Goal: Task Accomplishment & Management: Use online tool/utility

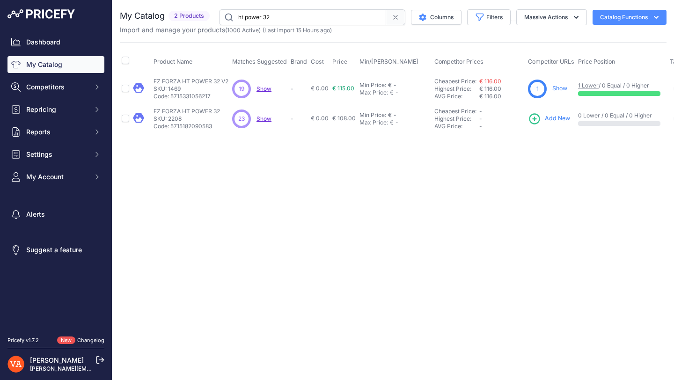
click at [553, 89] on link "Show" at bounding box center [560, 88] width 15 height 7
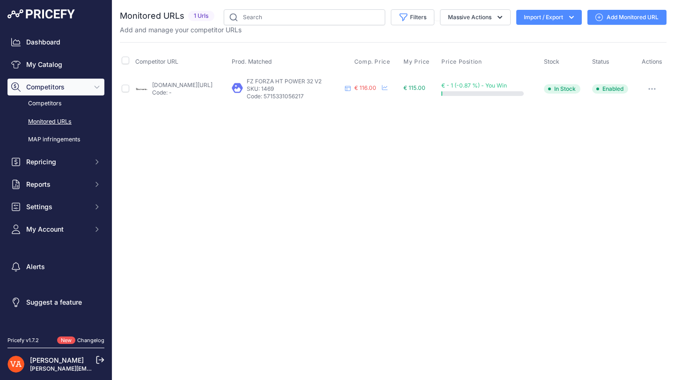
click at [619, 14] on link "Add Monitored URL" at bounding box center [627, 17] width 79 height 15
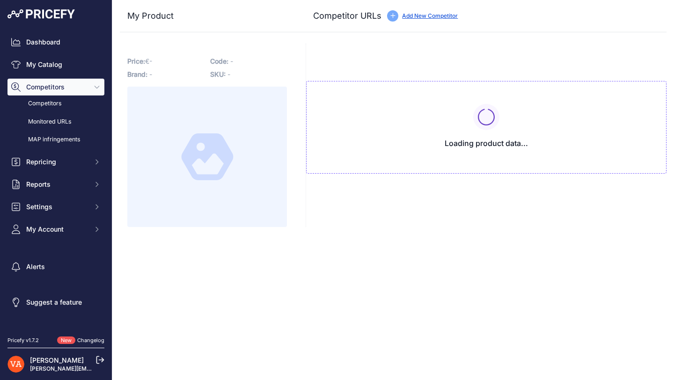
type input "[DOMAIN_NAME][URL]"
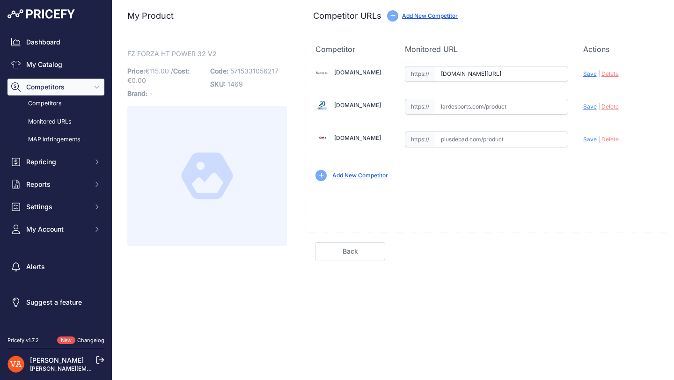
click at [485, 116] on div "[DOMAIN_NAME] Valid Invalid |" at bounding box center [486, 123] width 361 height 136
click at [484, 111] on input "text" at bounding box center [501, 107] width 133 height 16
paste input "https://www.lardesports.com/badminton/raquettes/black-deals-nos-offres-raquette…"
type input "www.lardesports.com/badminton/raquettes/black-deals-nos-offres-raquettes/raquet…"
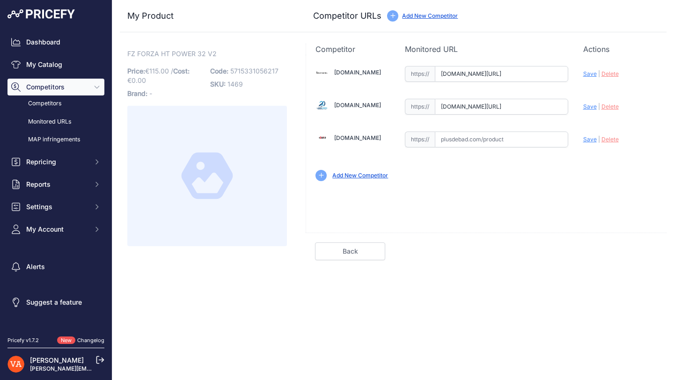
scroll to position [0, 0]
click at [463, 75] on input "badmania.fr/badminton-ht-power-32-v2-107fp2586.html?prirule_jdsnikfkfjsd=10273" at bounding box center [501, 74] width 133 height 16
paste input "https://badmania.fr/badminton-ht-power-32-v2-107fp2586.html"
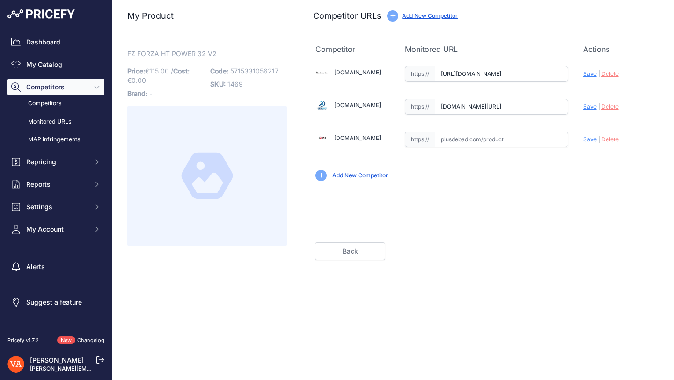
scroll to position [0, 49]
type input "badmania.fr/badminton-ht-power-32-v2-107fp2586.html"
click at [471, 145] on input "text" at bounding box center [501, 140] width 133 height 16
paste input "https://www.plusdebad.com/raquette-badminton/33660-forza-ht-power-32-v2"
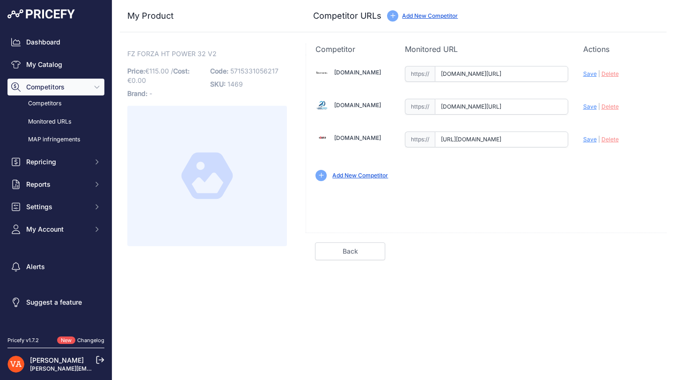
scroll to position [0, 90]
click at [584, 142] on span "Save" at bounding box center [591, 139] width 14 height 7
type input "https://www.plusdebad.com/raquette-badminton/33660-forza-ht-power-32-v2?prirule…"
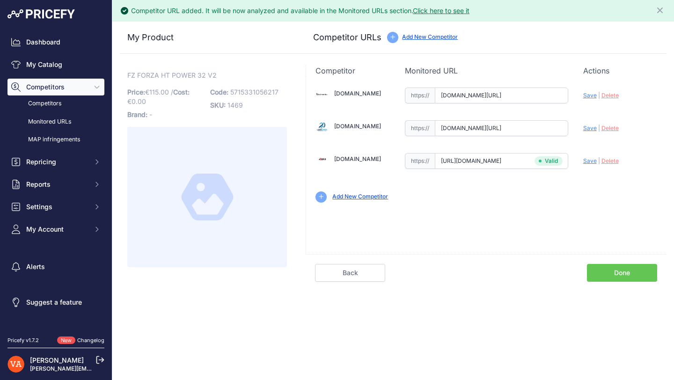
click at [591, 96] on span "Save" at bounding box center [591, 95] width 14 height 7
type input "https://badmania.fr/badminton-ht-power-32-v2-107fp2586.html?prirule_jdsnikfkfjs…"
click at [589, 131] on span "Save" at bounding box center [591, 128] width 14 height 7
type input "[URL][DOMAIN_NAME]"
click at [606, 276] on link "Done" at bounding box center [622, 273] width 70 height 18
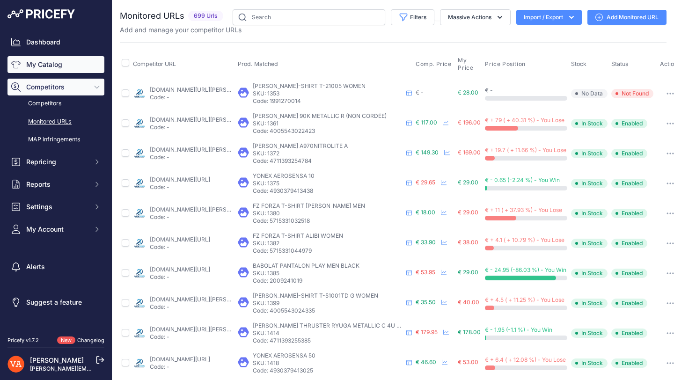
click at [72, 56] on link "My Catalog" at bounding box center [55, 64] width 97 height 17
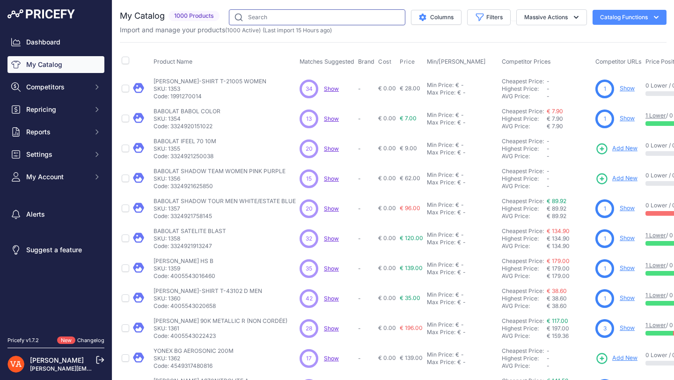
click at [354, 22] on input "text" at bounding box center [317, 17] width 177 height 16
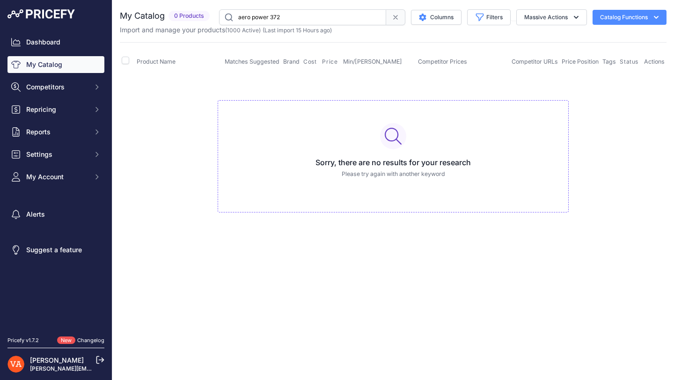
type input "aero power 372"
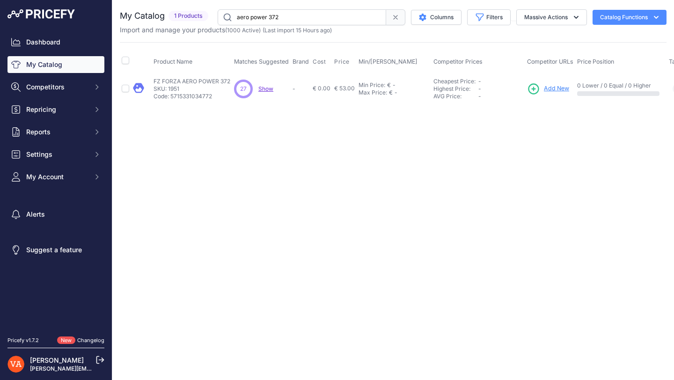
click at [555, 88] on span "Add New" at bounding box center [556, 88] width 25 height 9
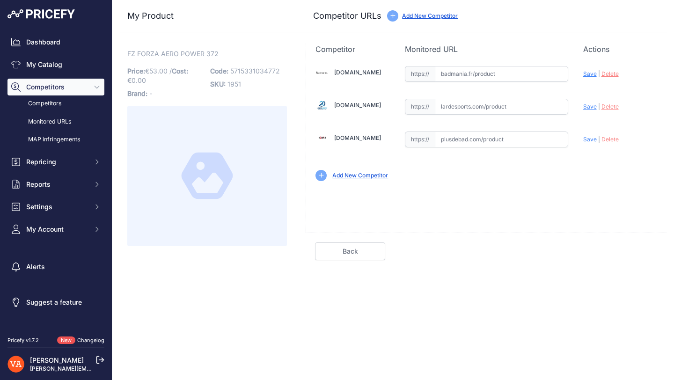
click at [474, 78] on input "text" at bounding box center [501, 74] width 133 height 16
paste input "[URL][DOMAIN_NAME]"
type input "[DOMAIN_NAME][URL]"
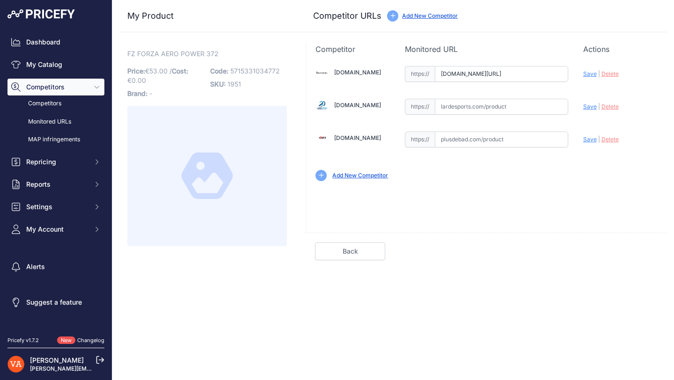
click at [463, 105] on input "text" at bounding box center [501, 107] width 133 height 16
paste input "https://www.lardesports.com/badminton/raquettes/raquette-de-badminton-fz-forza-…"
type input "www.lardesports.com/badminton/raquettes/raquette-de-badminton-fz-forza-aero-pow…"
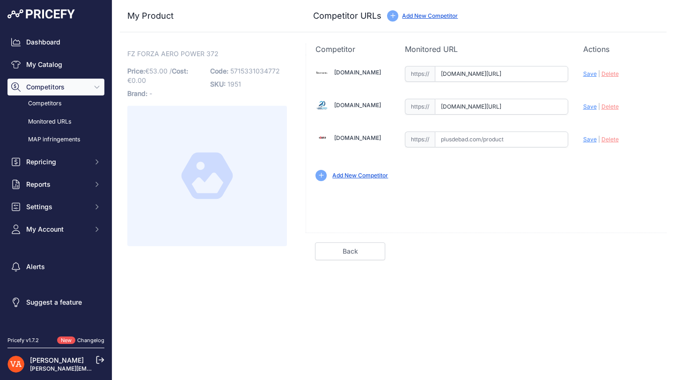
click at [489, 142] on input "text" at bounding box center [501, 140] width 133 height 16
paste input "https://www.plusdebad.com/raquette-badminton/27488-forza-aero-power-372"
click at [587, 143] on div "Update Profile Save | Delete Analyzing" at bounding box center [621, 137] width 74 height 15
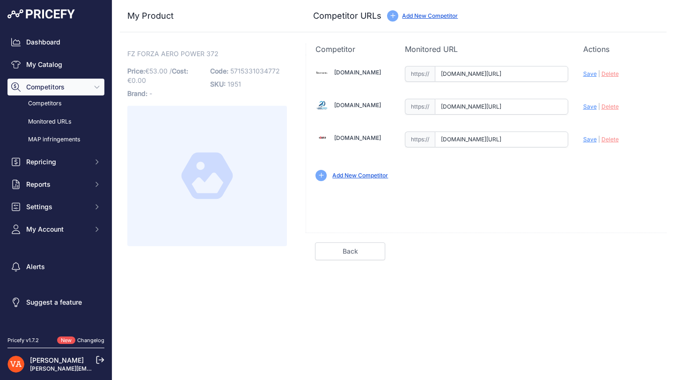
click at [588, 142] on span "Save" at bounding box center [591, 139] width 14 height 7
type input "https://www.plusdebad.com/raquette-badminton/27488-forza-aero-power-372?prirule…"
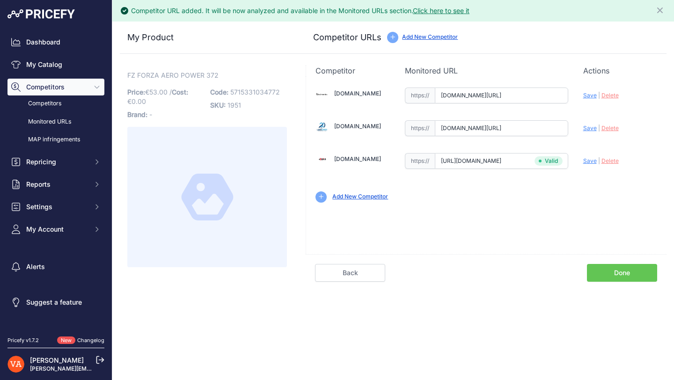
click at [587, 130] on span "Save" at bounding box center [591, 128] width 14 height 7
type input "https://www.lardesports.com/badminton/raquettes/raquette-de-badminton-fz-forza-…"
click at [588, 97] on span "Save" at bounding box center [591, 95] width 14 height 7
type input "https://badmania.fr/badminton-aero-power-372-noir-blanc-107fp2385.html?prirule_…"
click at [620, 266] on link "Done" at bounding box center [622, 273] width 70 height 18
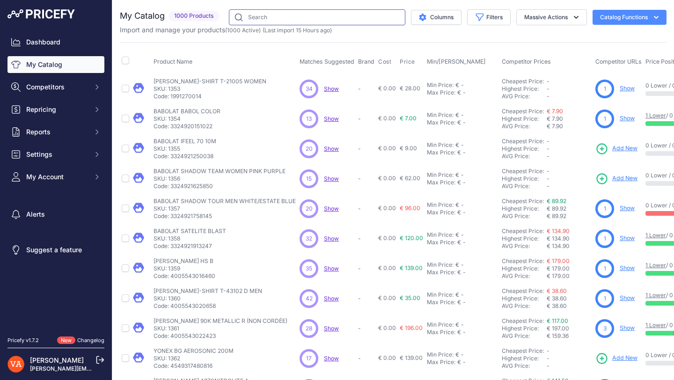
click at [272, 11] on input "text" at bounding box center [317, 17] width 177 height 16
type input "isometric"
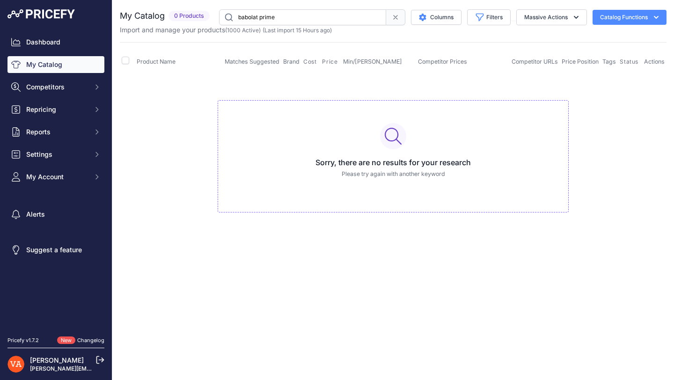
type input "babolat prime"
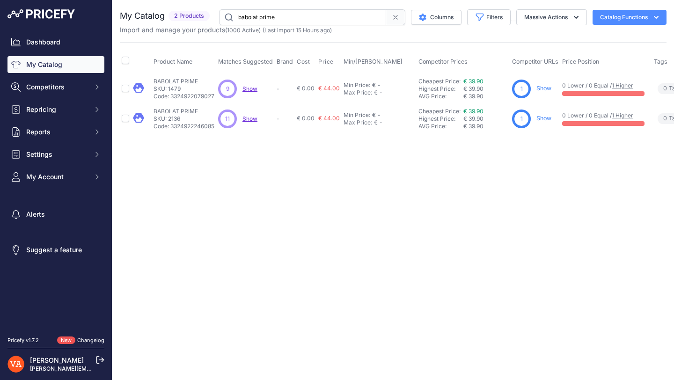
click at [543, 89] on link "Show" at bounding box center [544, 88] width 15 height 7
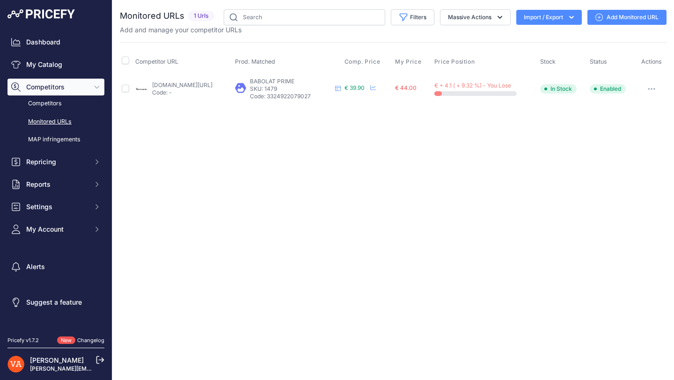
click at [621, 18] on link "Add Monitored URL" at bounding box center [627, 17] width 79 height 15
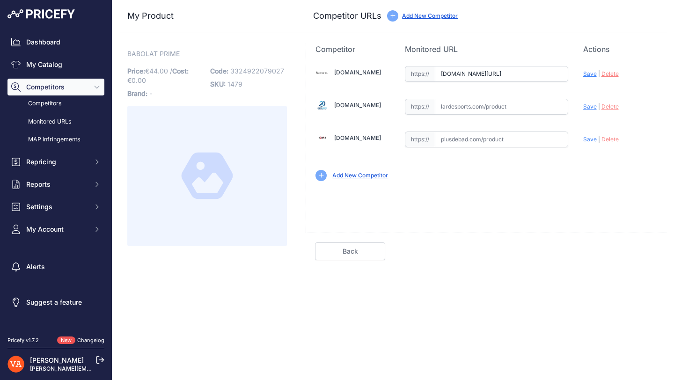
click at [473, 69] on input "badmania.fr/badminton-prime-11fp2252.html?prirule_jdsnikfkfjsd=10273" at bounding box center [501, 74] width 133 height 16
paste input "https://badmania.fr/badminton-prime-11fp2252.html"
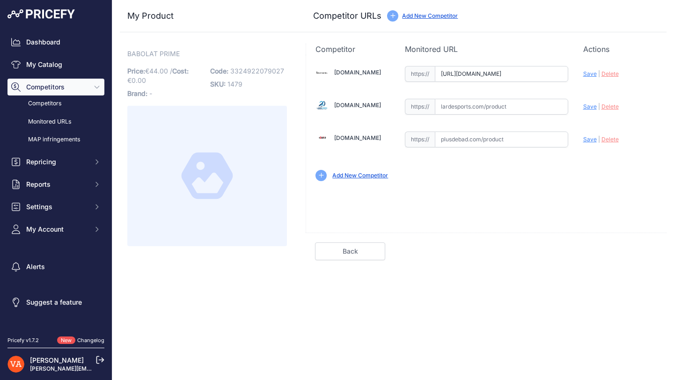
type input "badmania.fr/badminton-prime-11fp2252.html"
drag, startPoint x: 507, startPoint y: 136, endPoint x: 498, endPoint y: 133, distance: 9.3
click at [506, 136] on input "text" at bounding box center [501, 140] width 133 height 16
paste input "https://www.plusdebad.com/raquette-badminton/29286-babolat-prime-cordee"
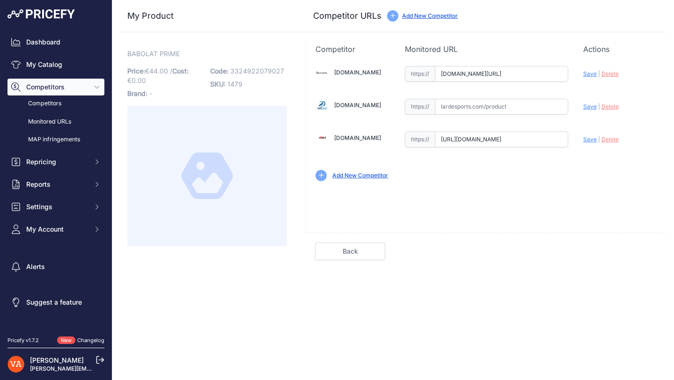
scroll to position [0, 90]
type input "www.plusdebad.com/raquette-badminton/29286-babolat-prime-cordee"
click at [467, 110] on input "text" at bounding box center [501, 107] width 133 height 16
paste input "https://www.lardesports.com/badminton/raquettes/raquettes-senior/raquette-de-ba…"
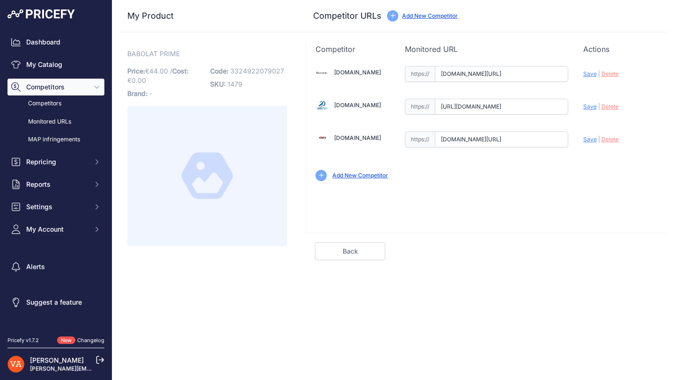
scroll to position [0, 443]
type input "www.lardesports.com/badminton/raquettes/raquettes-senior/raquette-de-badminton-…"
click at [584, 75] on span "Save" at bounding box center [591, 73] width 14 height 7
type input "https://badmania.fr/badminton-prime-11fp2252.html?prirule_jdsnikfkfjsd=10273"
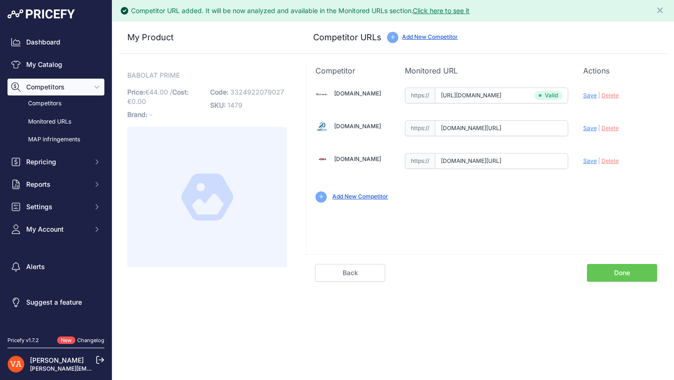
click at [586, 123] on div "Update Profile Save | Delete Analyzing" at bounding box center [621, 125] width 74 height 15
click at [586, 126] on span "Save" at bounding box center [591, 128] width 14 height 7
type input "https://www.lardesports.com/badminton/raquettes/raquettes-senior/raquette-de-ba…"
click at [591, 161] on span "Save" at bounding box center [591, 160] width 14 height 7
type input "https://www.plusdebad.com/raquette-badminton/29286-babolat-prime-cordee?prirule…"
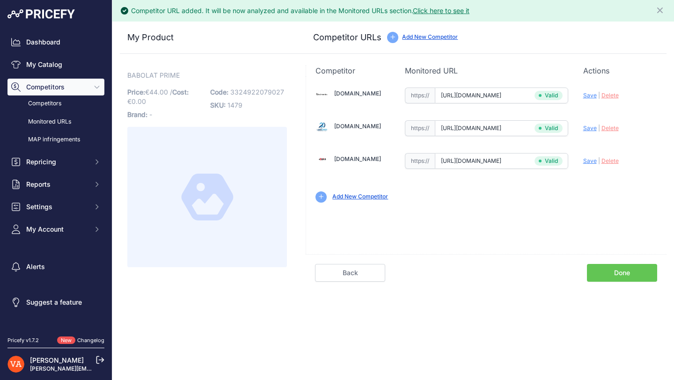
click at [632, 274] on link "Done" at bounding box center [622, 273] width 70 height 18
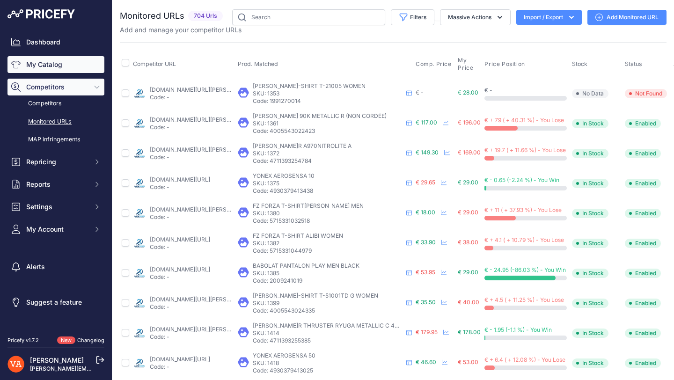
click at [48, 68] on link "My Catalog" at bounding box center [55, 64] width 97 height 17
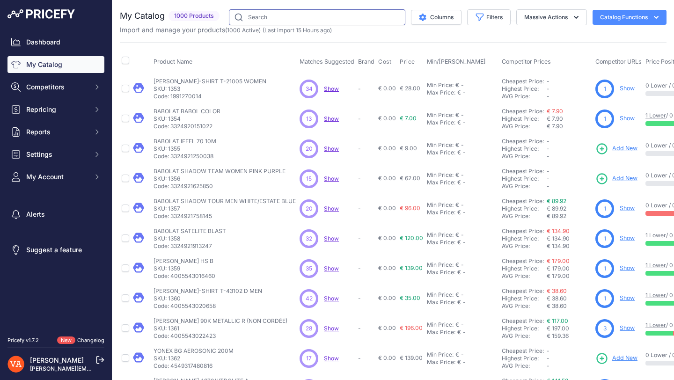
click at [266, 25] on input "text" at bounding box center [317, 17] width 177 height 16
type input "satelite lite"
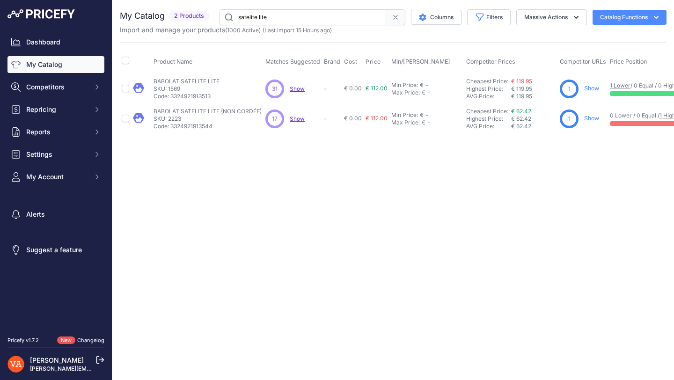
click at [586, 118] on link "Show" at bounding box center [591, 118] width 15 height 7
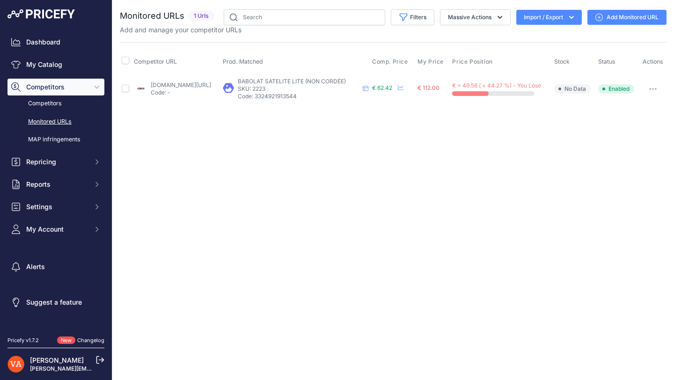
click at [621, 10] on link "Add Monitored URL" at bounding box center [627, 17] width 79 height 15
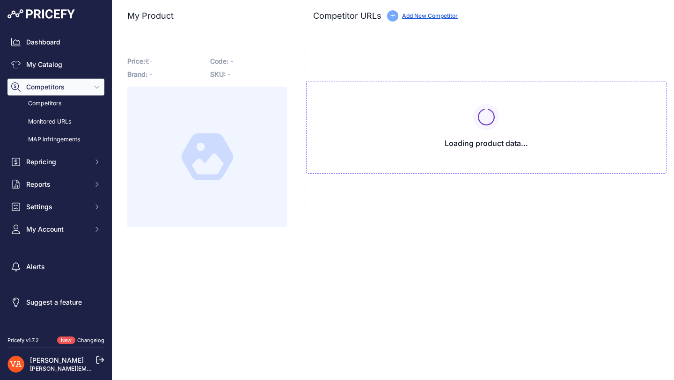
type input "[DOMAIN_NAME][URL]"
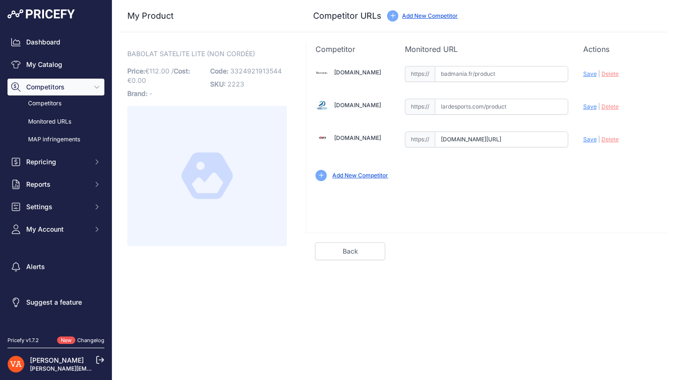
click at [482, 74] on input "text" at bounding box center [501, 74] width 133 height 16
paste input "[URL][DOMAIN_NAME]"
type input "[DOMAIN_NAME][URL]"
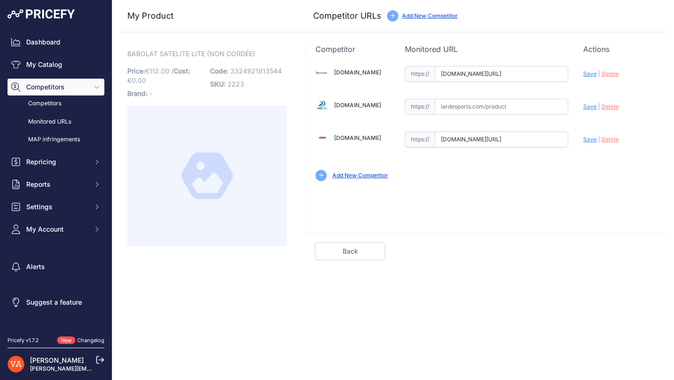
drag, startPoint x: 472, startPoint y: 100, endPoint x: 487, endPoint y: 102, distance: 14.7
click at [472, 100] on input "text" at bounding box center [501, 107] width 133 height 16
paste input "[URL][DOMAIN_NAME]"
click at [584, 108] on span "Save" at bounding box center [591, 106] width 14 height 7
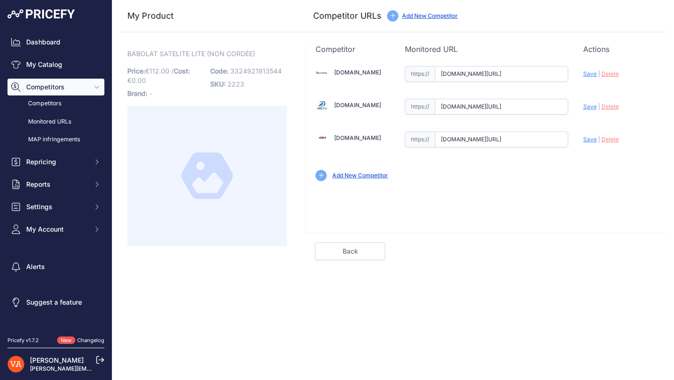
scroll to position [0, 0]
type input "[URL][DOMAIN_NAME]"
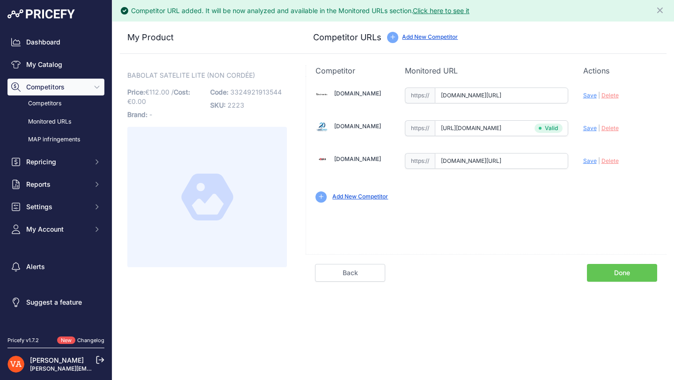
click at [592, 92] on span "Save" at bounding box center [591, 95] width 14 height 7
type input "[URL][DOMAIN_NAME]"
click at [588, 160] on span "Save" at bounding box center [591, 160] width 14 height 7
click at [609, 268] on link "Done" at bounding box center [622, 273] width 70 height 18
type input "www.plusdebad.com/raquette-babolat-satelite/8093-babolat-satelite-origin-lite?p…"
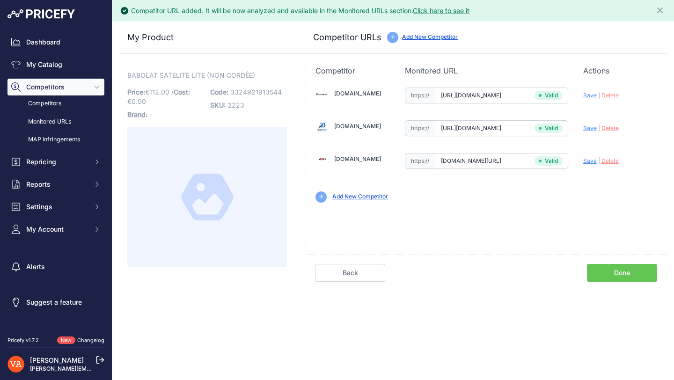
click at [487, 165] on input "www.plusdebad.com/raquette-babolat-satelite/8093-babolat-satelite-origin-lite?p…" at bounding box center [501, 161] width 133 height 16
click at [486, 164] on input "www.plusdebad.com/raquette-babolat-satelite/8093-babolat-satelite-origin-lite?p…" at bounding box center [501, 161] width 133 height 16
click at [487, 163] on input "www.plusdebad.com/raquette-babolat-satelite/8093-babolat-satelite-origin-lite?p…" at bounding box center [501, 161] width 133 height 16
click at [488, 161] on input "www.plusdebad.com/raquette-babolat-satelite/8093-babolat-satelite-origin-lite?p…" at bounding box center [501, 161] width 133 height 16
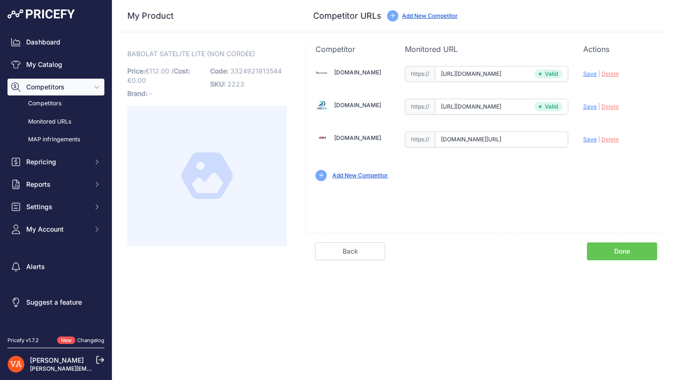
click at [488, 160] on div "Badmania.fr Valid Invalid |" at bounding box center [486, 123] width 361 height 136
click at [494, 142] on input "www.plusdebad.com/raquette-babolat-satelite/8093-babolat-satelite-origin-lite?p…" at bounding box center [501, 140] width 133 height 16
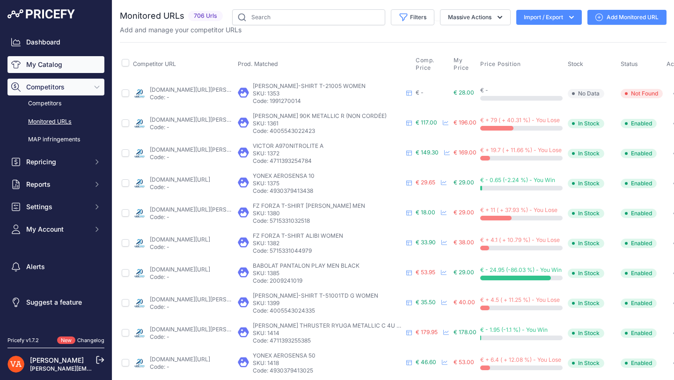
click at [59, 66] on link "My Catalog" at bounding box center [55, 64] width 97 height 17
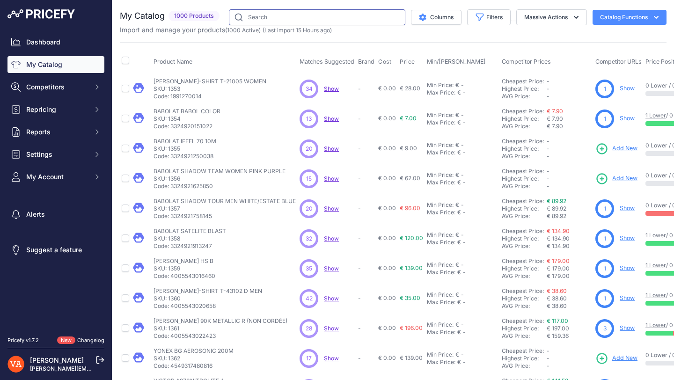
click at [341, 19] on input "text" at bounding box center [317, 17] width 177 height 16
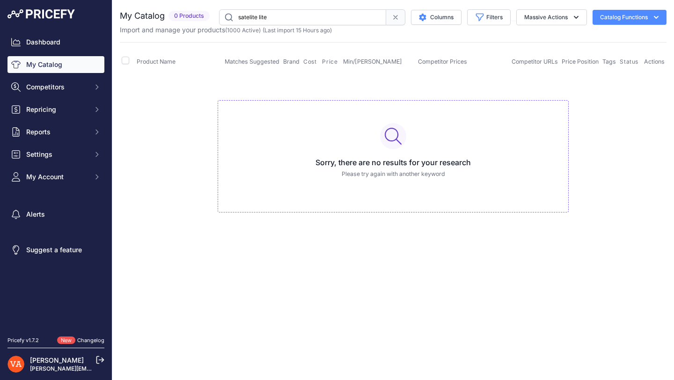
type input "satelite lite"
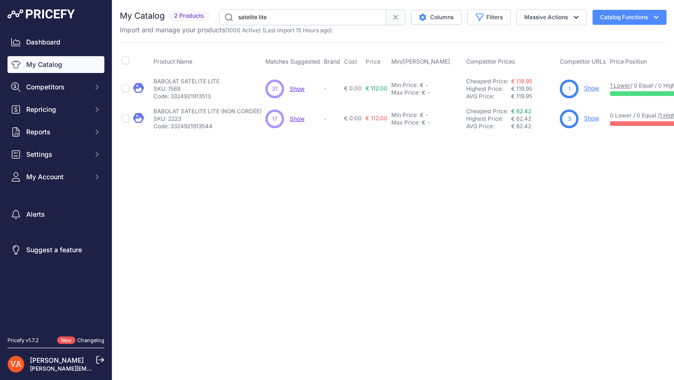
click at [590, 118] on link "Show" at bounding box center [591, 118] width 15 height 7
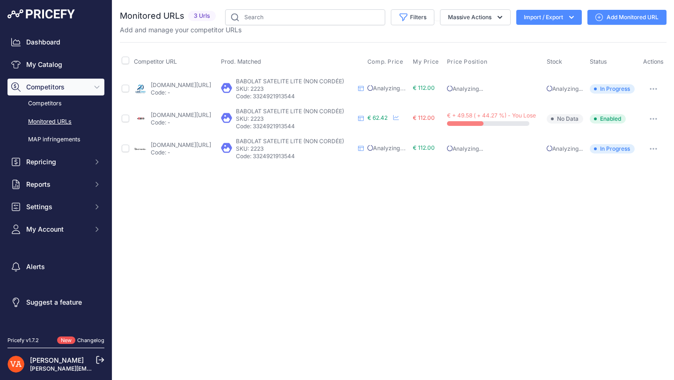
click at [616, 19] on link "Add Monitored URL" at bounding box center [627, 17] width 79 height 15
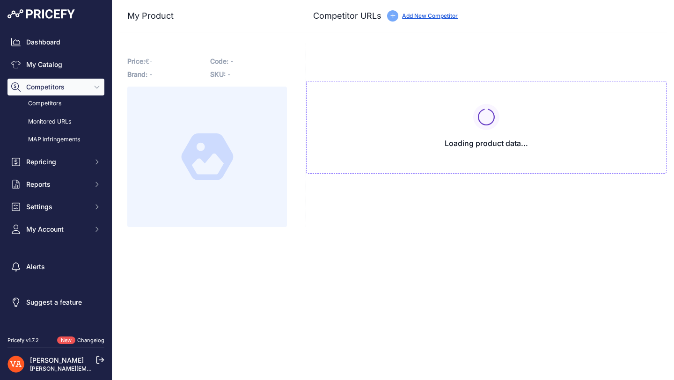
type input "[DOMAIN_NAME][URL]"
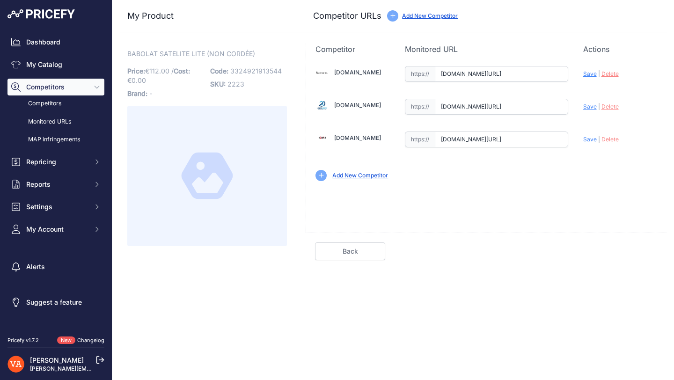
click at [508, 135] on input "www.plusdebad.com/raquette-babolat-satelite/8093-babolat-satelite-origin-lite?p…" at bounding box center [501, 140] width 133 height 16
click at [609, 141] on span "Delete" at bounding box center [610, 139] width 17 height 7
click at [585, 139] on span "Save" at bounding box center [591, 139] width 14 height 7
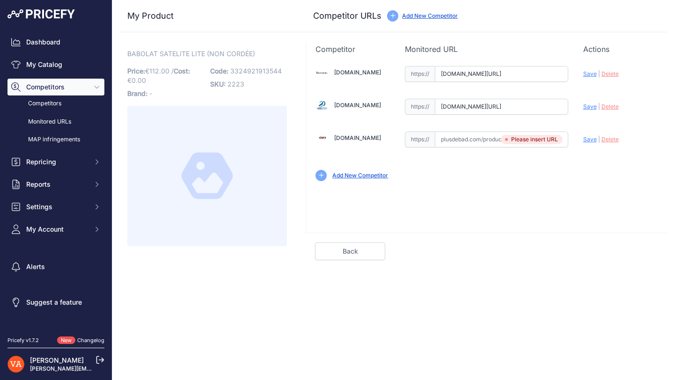
click at [592, 105] on span "Save" at bounding box center [591, 106] width 14 height 7
type input "https://www.lardesports.com/raquette-de-badminton-babolat-satelite-lite-cord-e.…"
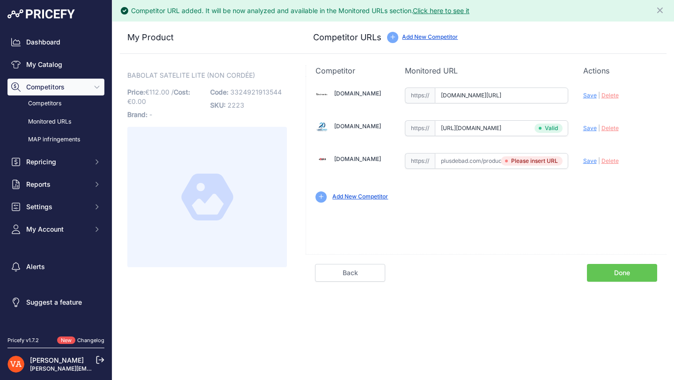
click at [589, 95] on span "Save" at bounding box center [591, 95] width 14 height 7
type input "https://badmania.fr/badminton-satelite-lite-11fp1871.html?prirule_jdsnikfkfjsd=…"
click at [621, 271] on link "Done" at bounding box center [622, 273] width 70 height 18
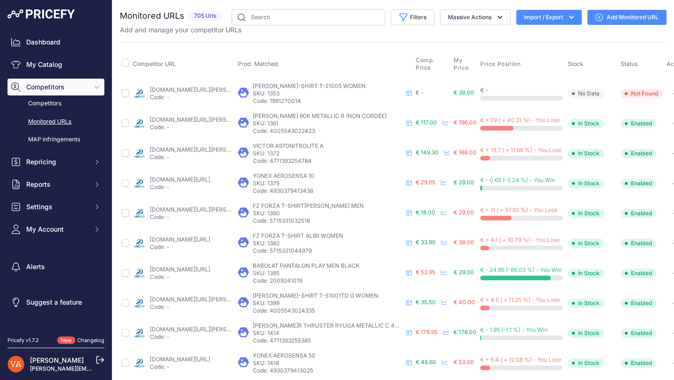
click at [59, 66] on link "My Catalog" at bounding box center [55, 64] width 97 height 17
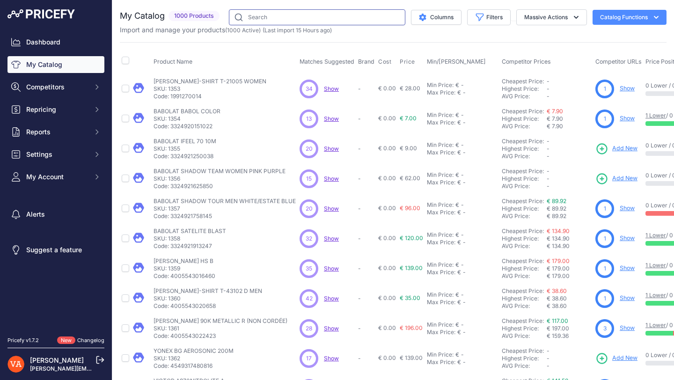
click at [284, 18] on input "text" at bounding box center [317, 17] width 177 height 16
type input "satelite lite"
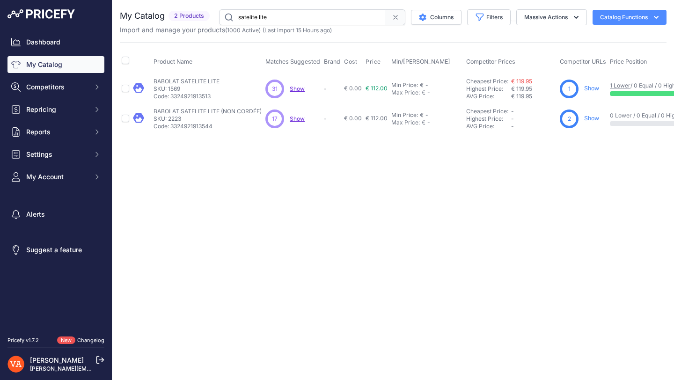
click at [596, 86] on link "Show" at bounding box center [591, 88] width 15 height 7
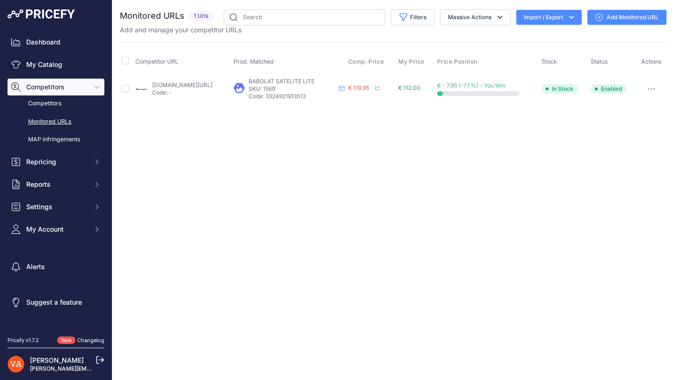
click at [629, 16] on link "Add Monitored URL" at bounding box center [627, 17] width 79 height 15
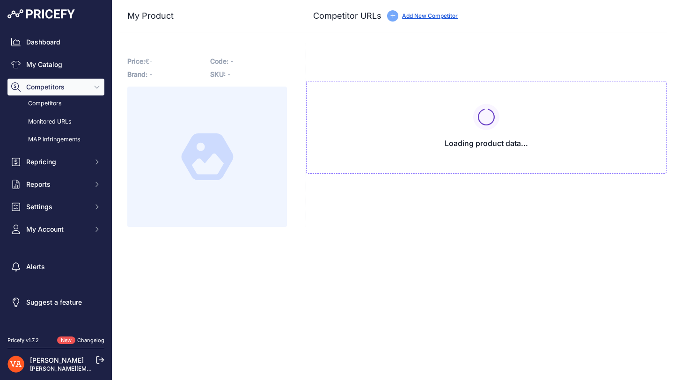
type input "[DOMAIN_NAME][URL]"
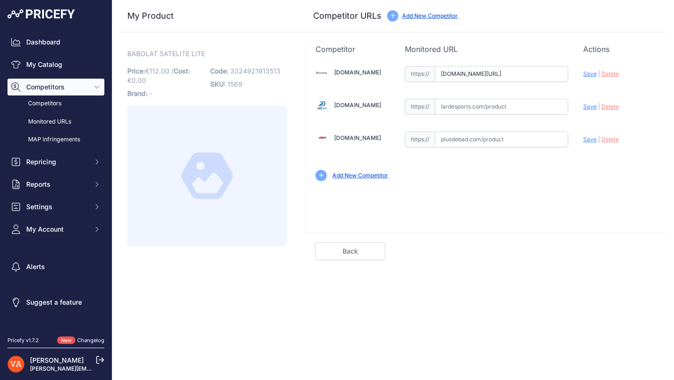
click at [503, 100] on input "text" at bounding box center [501, 107] width 133 height 16
click at [457, 103] on input "text" at bounding box center [501, 107] width 133 height 16
paste input "[URL][DOMAIN_NAME]"
click at [585, 109] on span "Save" at bounding box center [591, 106] width 14 height 7
type input "[URL][DOMAIN_NAME]"
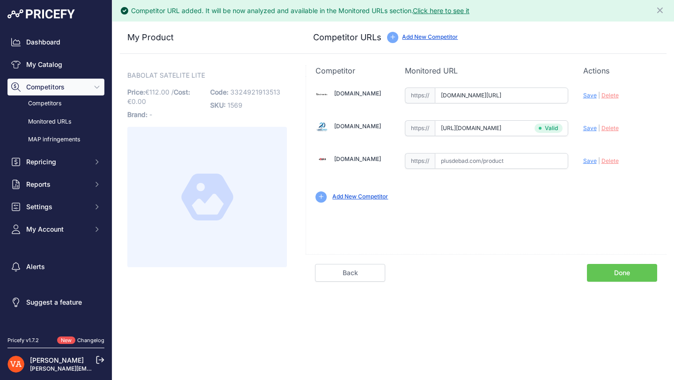
click at [586, 96] on span "Save" at bounding box center [591, 95] width 14 height 7
type input "[URL][DOMAIN_NAME]"
click at [618, 268] on link "Done" at bounding box center [622, 273] width 70 height 18
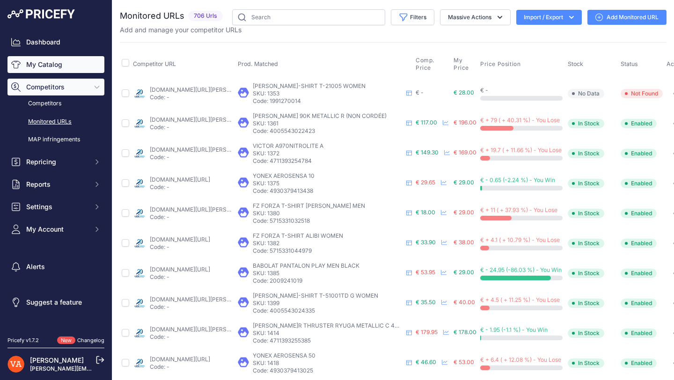
click at [89, 70] on link "My Catalog" at bounding box center [55, 64] width 97 height 17
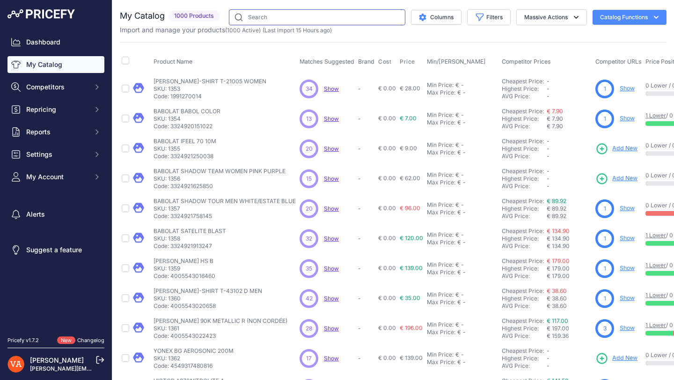
click at [243, 21] on input "text" at bounding box center [317, 17] width 177 height 16
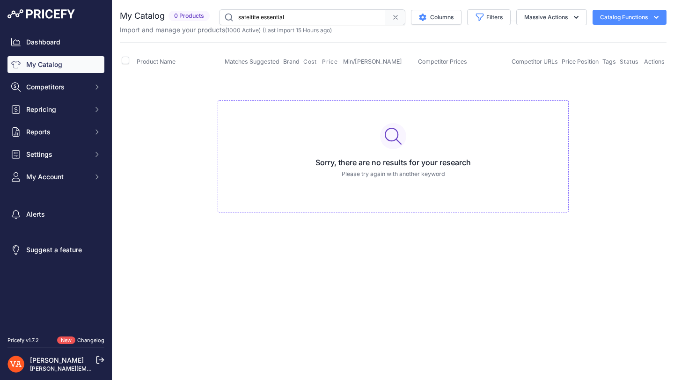
click at [255, 16] on input "sateltite essential" at bounding box center [302, 17] width 167 height 16
type input "satelite essential"
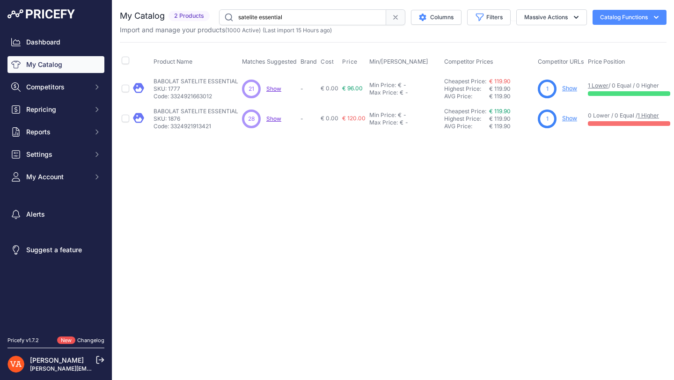
click at [570, 119] on link "Show" at bounding box center [569, 118] width 15 height 7
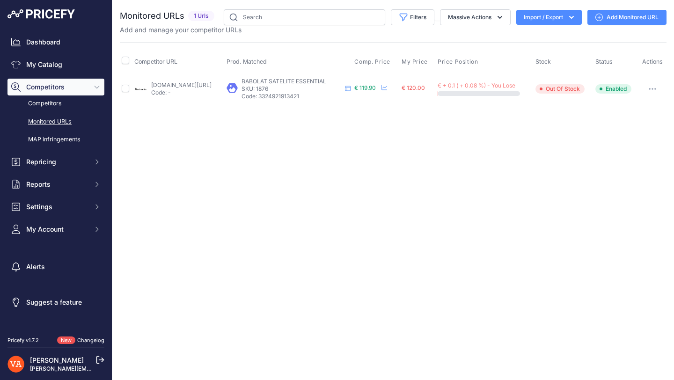
click at [644, 18] on link "Add Monitored URL" at bounding box center [627, 17] width 79 height 15
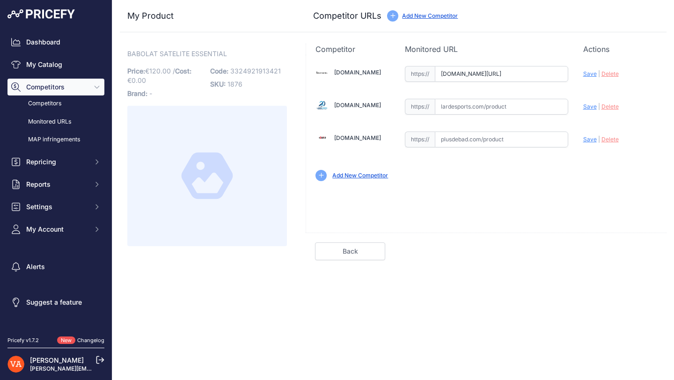
click at [504, 77] on input "[DOMAIN_NAME][URL]" at bounding box center [501, 74] width 133 height 16
click at [504, 77] on input "badmania.fr/badminton-satelite-essential-11fp1870.html?prirule_jdsnikfkfjsd=102…" at bounding box center [501, 74] width 133 height 16
paste input "https://badmania.fr/badminton-satelite-essential-11fp1870.html"
click at [587, 73] on span "Save" at bounding box center [591, 73] width 14 height 7
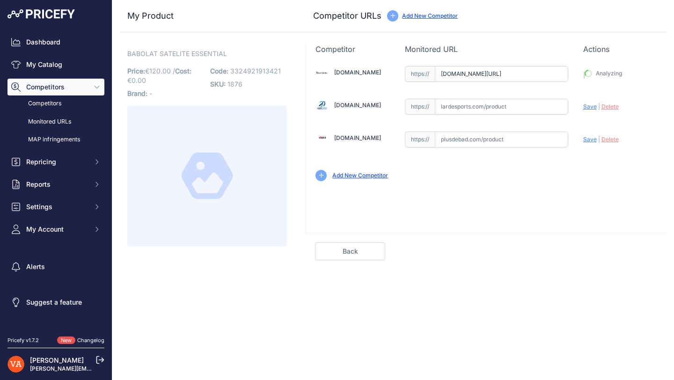
type input "https://badmania.fr/badminton-satelite-essential-11fp1870.html?prirule_jdsnikfk…"
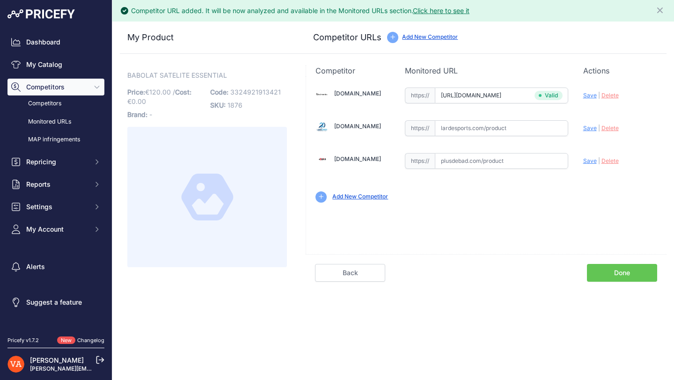
click at [629, 273] on link "Done" at bounding box center [622, 273] width 70 height 18
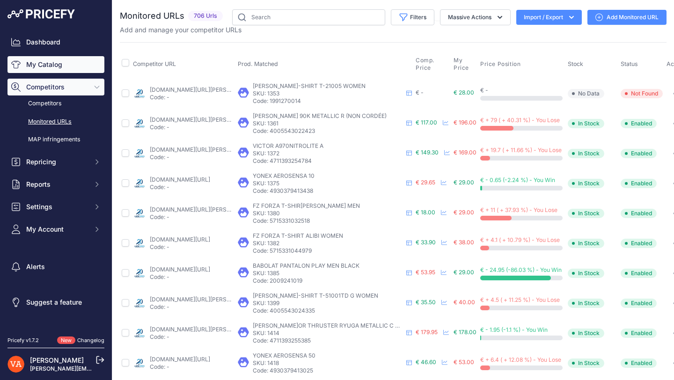
click at [58, 70] on link "My Catalog" at bounding box center [55, 64] width 97 height 17
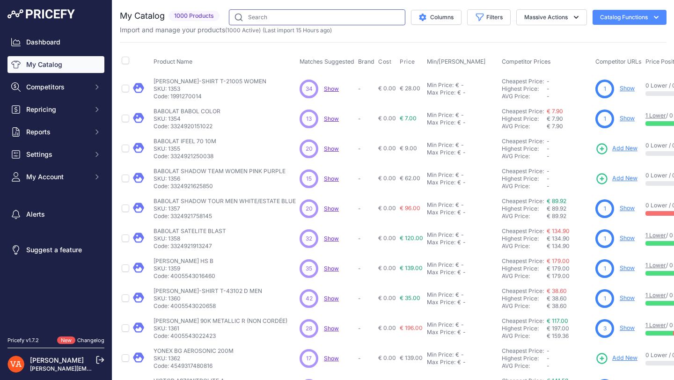
click at [321, 24] on input "text" at bounding box center [317, 17] width 177 height 16
type input "satelite blast"
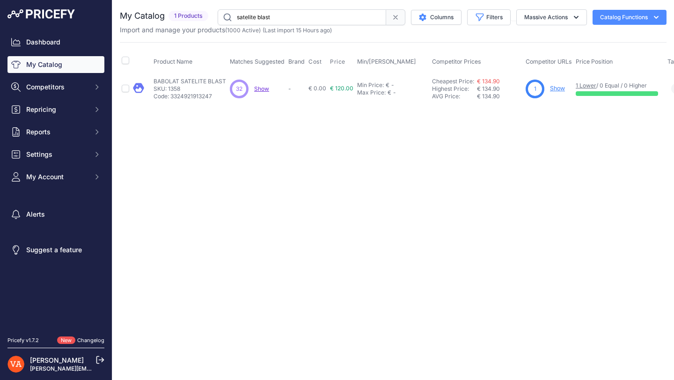
click at [562, 87] on link "Show" at bounding box center [557, 88] width 15 height 7
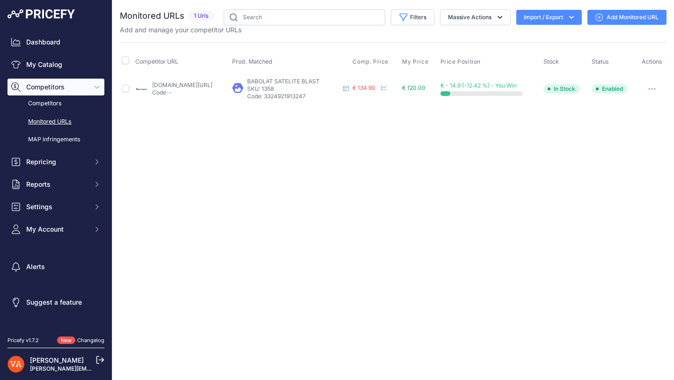
click at [623, 19] on link "Add Monitored URL" at bounding box center [627, 17] width 79 height 15
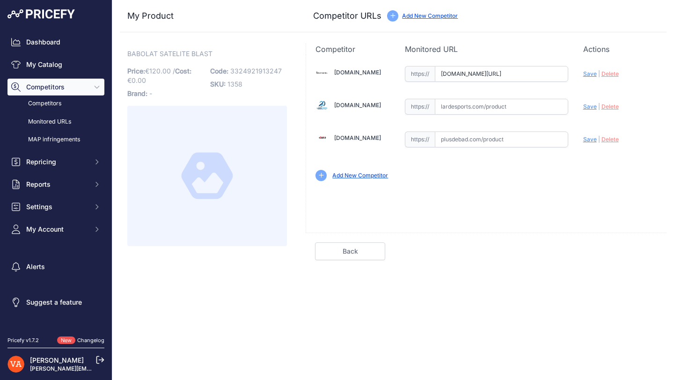
click at [527, 77] on input "[DOMAIN_NAME][URL]" at bounding box center [501, 74] width 133 height 16
paste input "[URL][DOMAIN_NAME]"
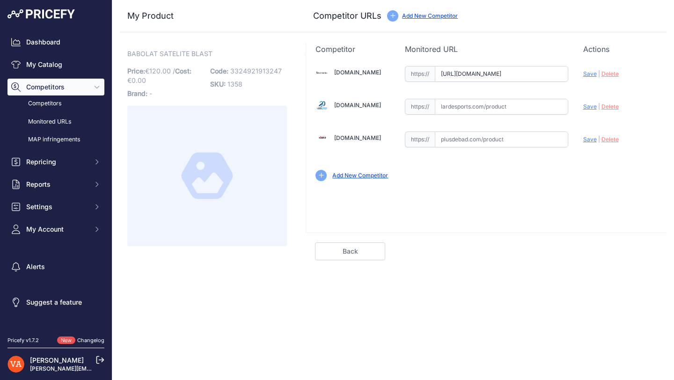
type input "[DOMAIN_NAME][URL]"
click at [71, 63] on link "My Catalog" at bounding box center [55, 64] width 97 height 17
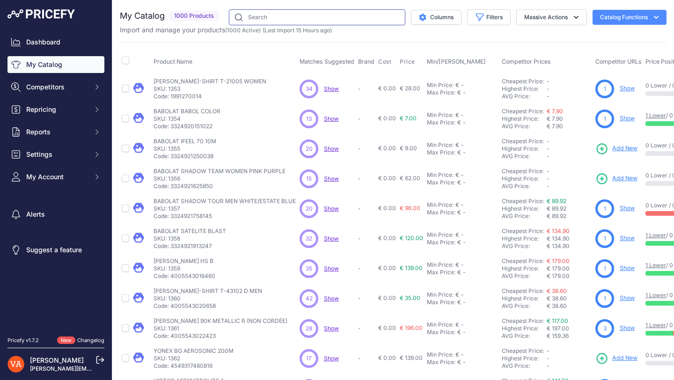
click at [238, 21] on input "text" at bounding box center [317, 17] width 177 height 16
type input "x-feel lite"
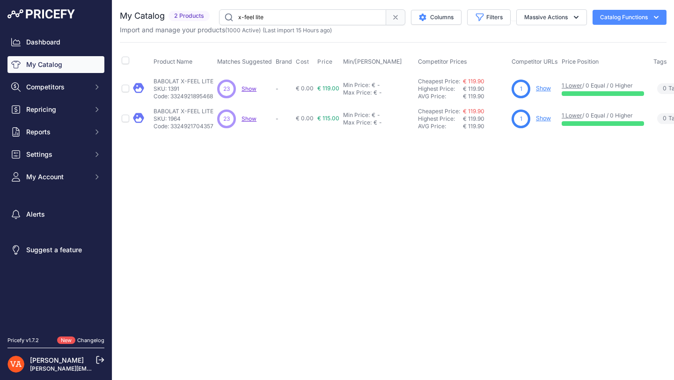
click at [544, 119] on link "Show" at bounding box center [543, 118] width 15 height 7
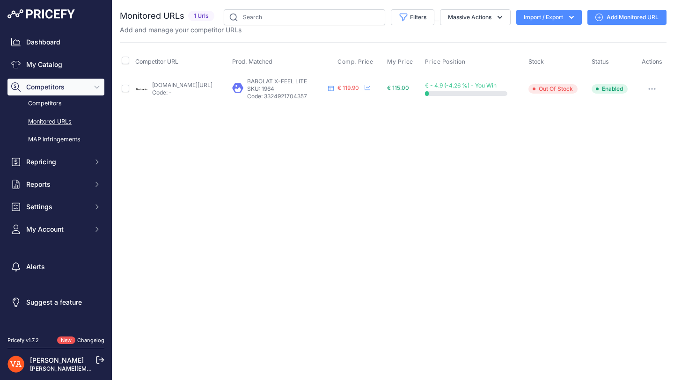
click at [632, 15] on link "Add Monitored URL" at bounding box center [627, 17] width 79 height 15
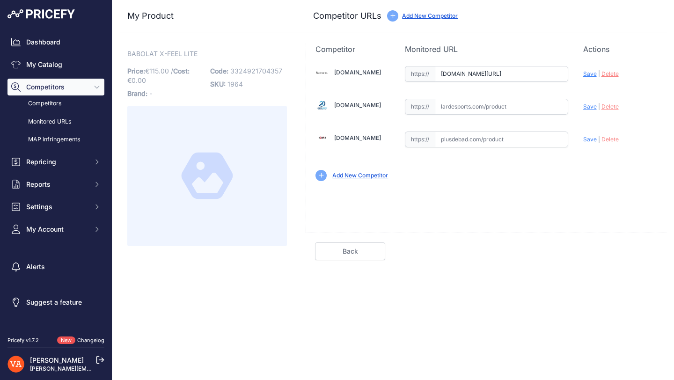
click at [487, 71] on input "badmania.fr/badminton-x-feel-lite-11fp1786.html?prirule_jdsnikfkfjsd=10273" at bounding box center [501, 74] width 133 height 16
click at [487, 70] on input "badmania.fr/badminton-x-feel-lite-11fp1786.html?prirule_jdsnikfkfjsd=10273" at bounding box center [501, 74] width 133 height 16
click at [488, 72] on input "badmania.fr/badminton-x-feel-lite-11fp1786.html?prirule_jdsnikfkfjsd=10273" at bounding box center [501, 74] width 133 height 16
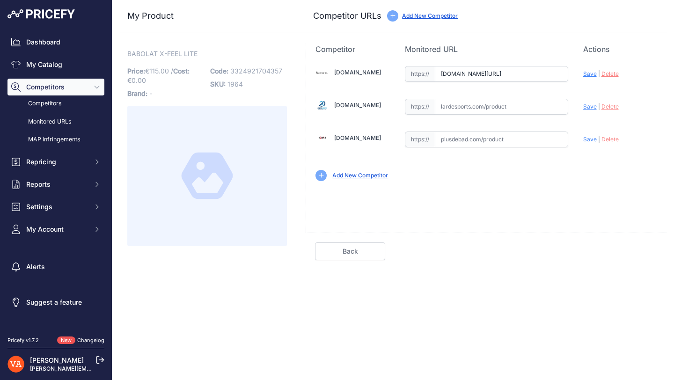
click at [488, 72] on input "badmania.fr/badminton-x-feel-lite-11fp1786.html?prirule_jdsnikfkfjsd=10273" at bounding box center [501, 74] width 133 height 16
paste input "https://badmania.fr/badminton-x-feel-lite-11fp1786.html"
click at [595, 73] on span "Save" at bounding box center [591, 73] width 14 height 7
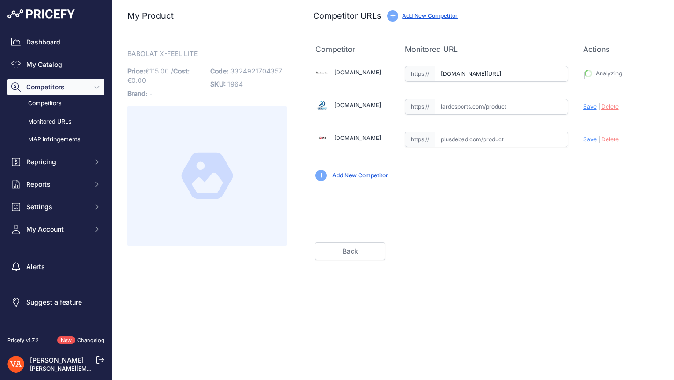
type input "https://badmania.fr/badminton-x-feel-lite-11fp1786.html?prirule_jdsnikfkfjsd=10…"
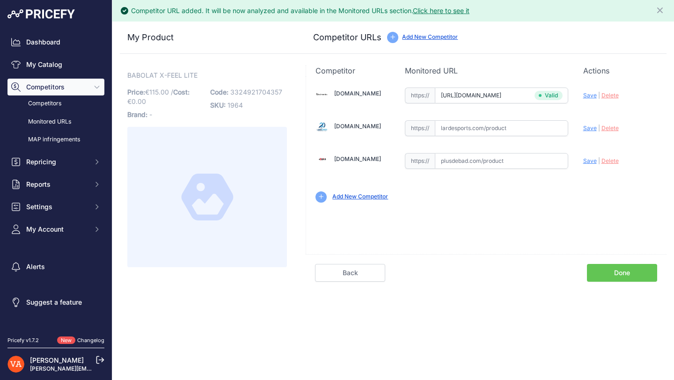
click at [621, 263] on div "Back Done" at bounding box center [486, 268] width 361 height 28
click at [622, 266] on link "Done" at bounding box center [622, 273] width 70 height 18
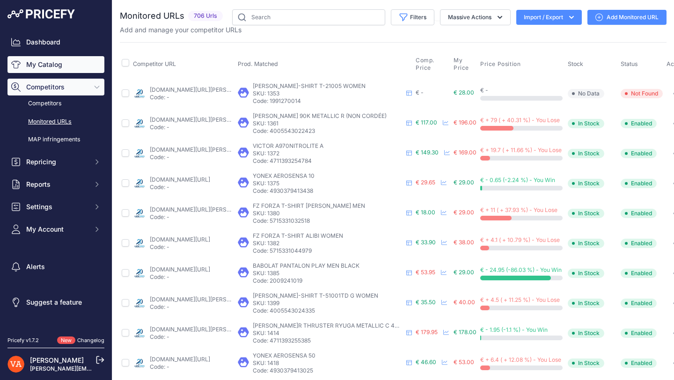
click at [48, 63] on link "My Catalog" at bounding box center [55, 64] width 97 height 17
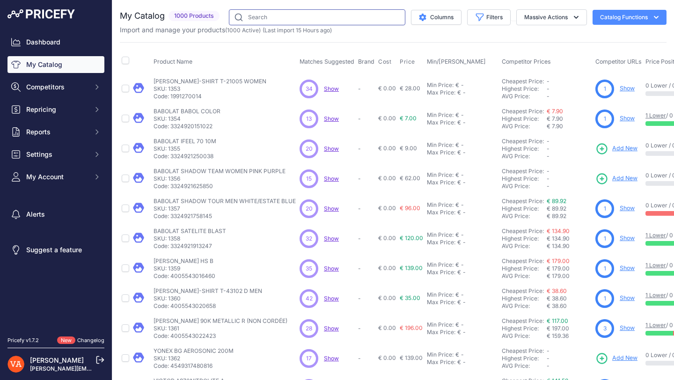
click at [253, 16] on input "text" at bounding box center [317, 17] width 177 height 16
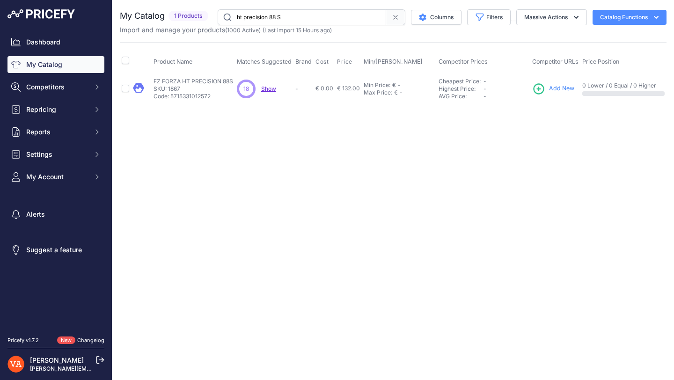
type input "ht precision 88 S"
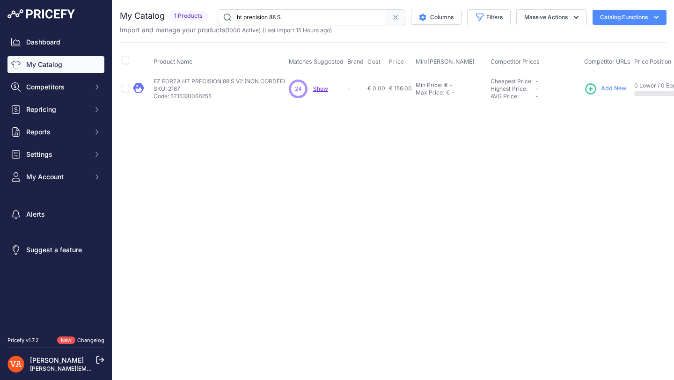
click at [608, 86] on span "Add New" at bounding box center [613, 88] width 25 height 9
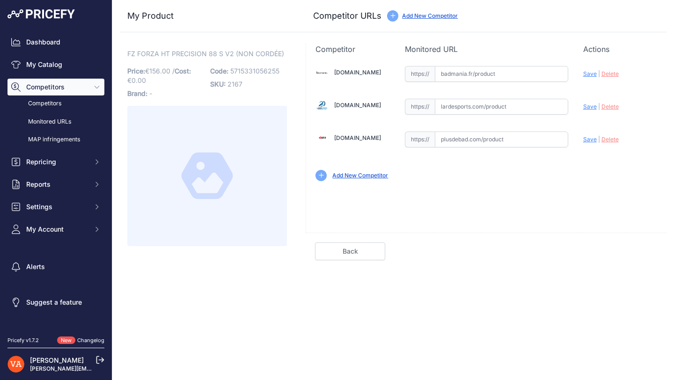
click at [462, 135] on input "text" at bounding box center [501, 140] width 133 height 16
paste input "[URL][DOMAIN_NAME]"
click at [585, 139] on span "Save" at bounding box center [591, 139] width 14 height 7
type input "[URL][DOMAIN_NAME]"
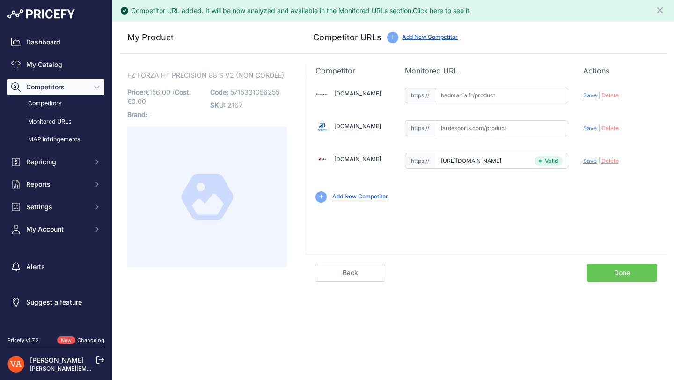
click at [621, 267] on link "Done" at bounding box center [622, 273] width 70 height 18
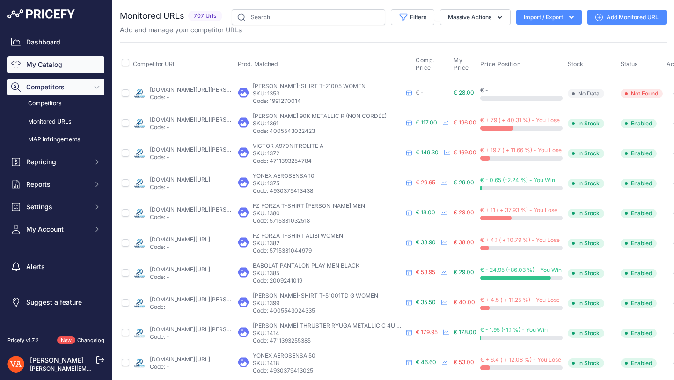
click at [60, 67] on link "My Catalog" at bounding box center [55, 64] width 97 height 17
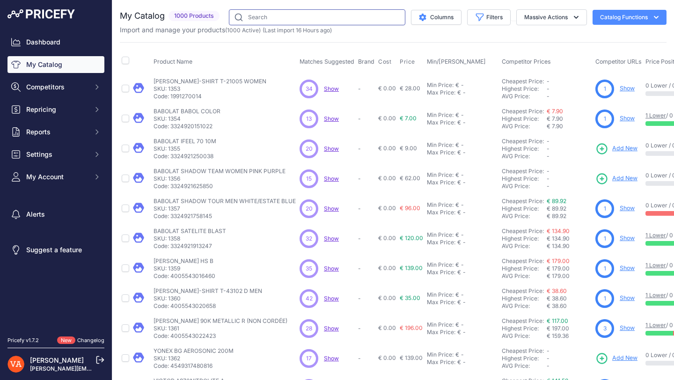
click at [269, 22] on input "text" at bounding box center [317, 17] width 177 height 16
type input "speed light 40"
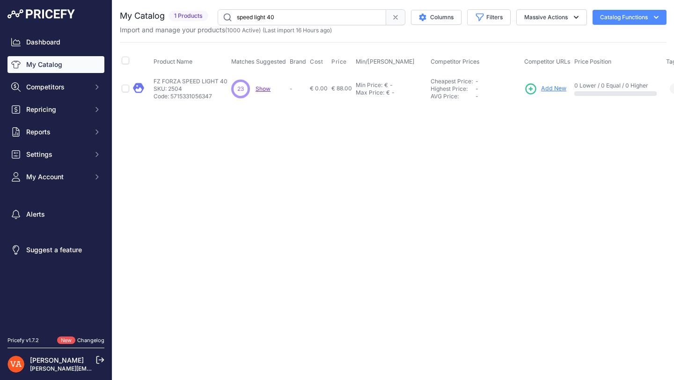
click at [554, 85] on span "Add New" at bounding box center [553, 88] width 25 height 9
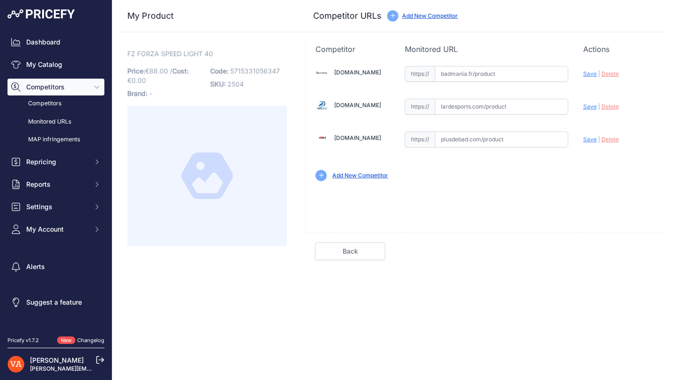
click at [496, 137] on input "text" at bounding box center [501, 140] width 133 height 16
paste input "[URL][DOMAIN_NAME]"
type input "[DOMAIN_NAME][URL]"
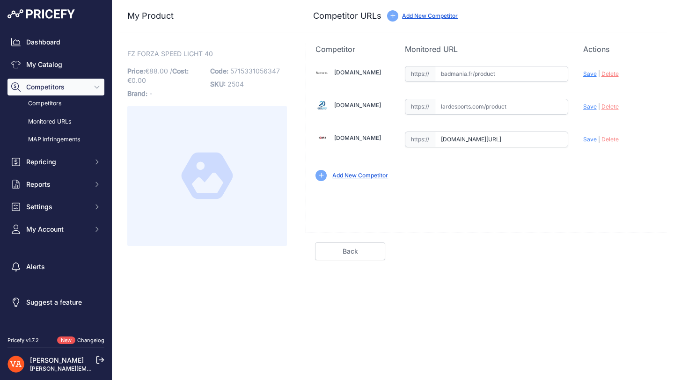
click at [471, 110] on input "text" at bounding box center [501, 107] width 133 height 16
paste input "[URL][DOMAIN_NAME]"
click at [593, 108] on span "Save" at bounding box center [591, 106] width 14 height 7
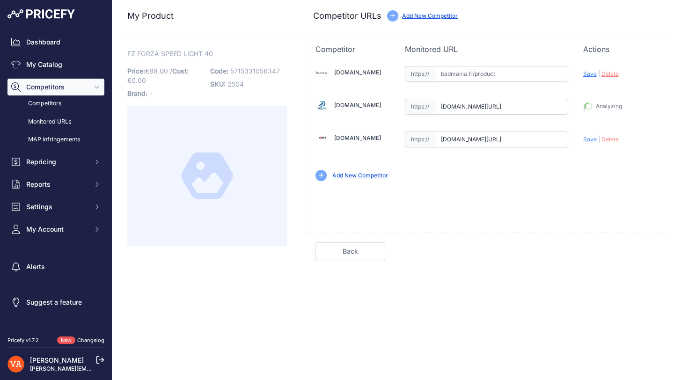
type input "[URL][DOMAIN_NAME]"
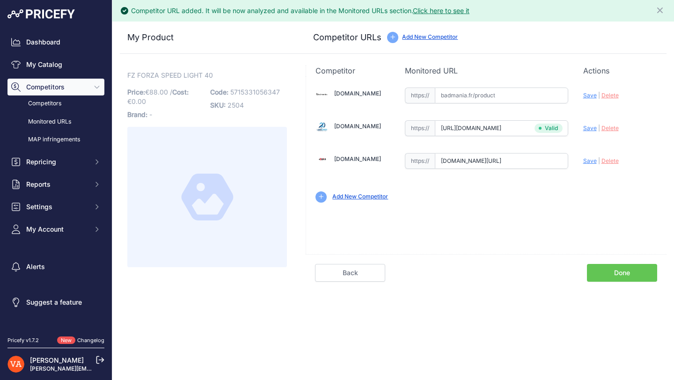
click at [590, 160] on span "Save" at bounding box center [591, 160] width 14 height 7
type input "https://www.plusdebad.com/raquette-badminton/33651-forza-speed-light-40?prirule…"
click at [621, 276] on link "Done" at bounding box center [622, 273] width 70 height 18
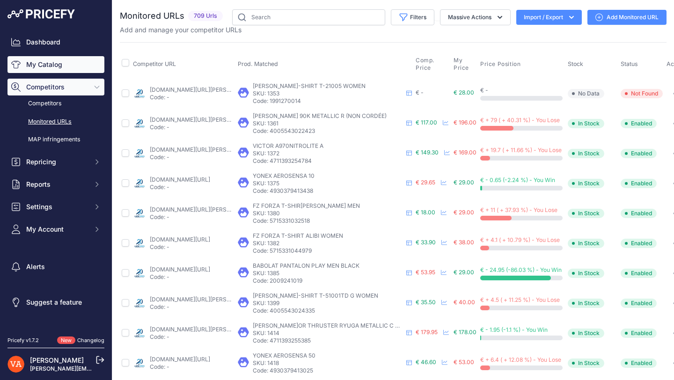
click at [62, 62] on link "My Catalog" at bounding box center [55, 64] width 97 height 17
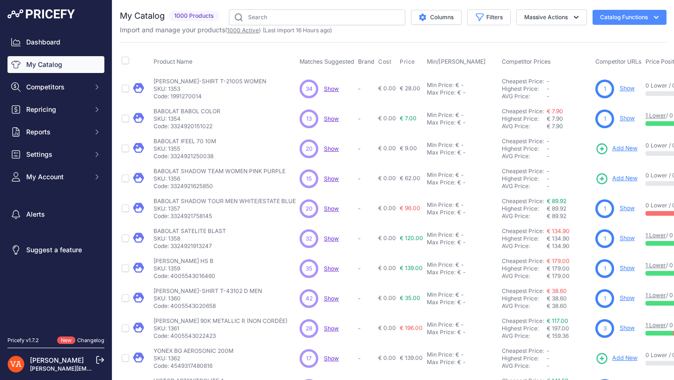
click at [259, 27] on link "1000 Active" at bounding box center [243, 30] width 32 height 7
click at [263, 21] on input "text" at bounding box center [317, 17] width 177 height 16
type input "876"
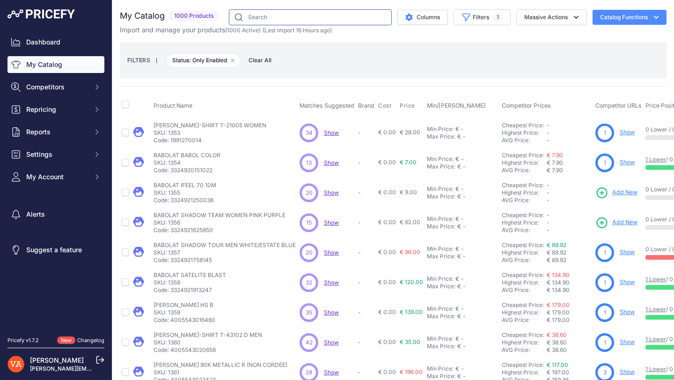
click at [307, 18] on input "text" at bounding box center [310, 17] width 163 height 16
type input "876"
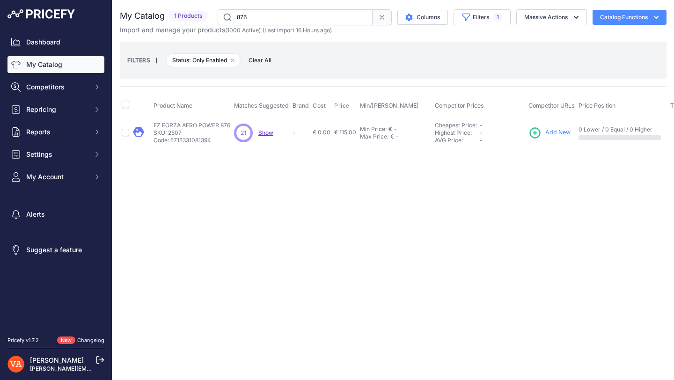
click at [555, 131] on span "Add New" at bounding box center [558, 132] width 25 height 9
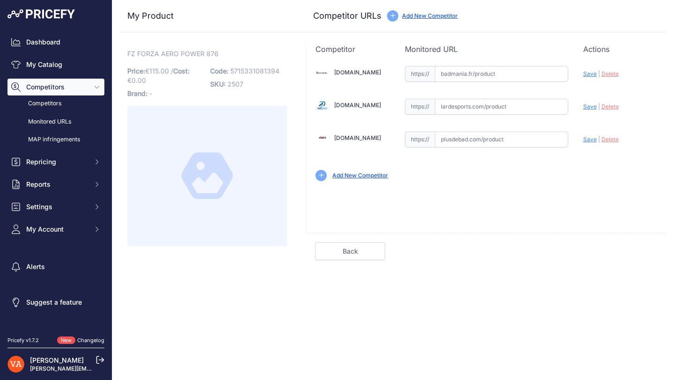
click at [494, 104] on input "text" at bounding box center [501, 107] width 133 height 16
paste input "[URL][DOMAIN_NAME]"
click at [588, 110] on span "Save" at bounding box center [591, 106] width 14 height 7
type input "[URL][DOMAIN_NAME]"
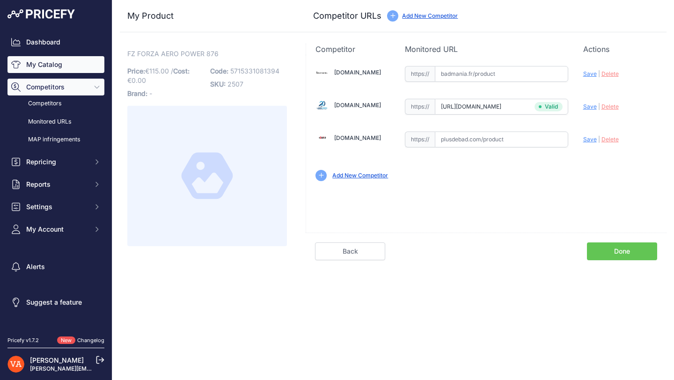
click at [68, 68] on link "My Catalog" at bounding box center [55, 64] width 97 height 17
click at [629, 261] on div "Competitor URL added. It will be now analyzed and available in the Monitored UR…" at bounding box center [393, 190] width 562 height 380
click at [628, 257] on link "Done" at bounding box center [622, 252] width 70 height 18
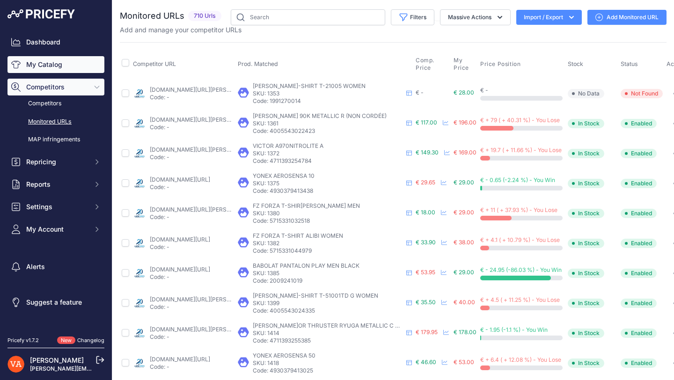
click at [67, 67] on link "My Catalog" at bounding box center [55, 64] width 97 height 17
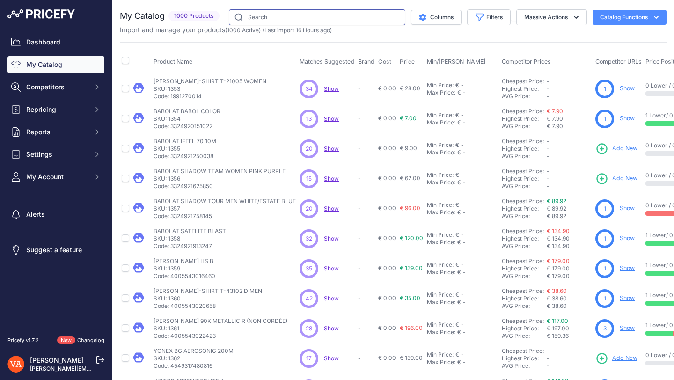
click at [275, 15] on input "text" at bounding box center [317, 17] width 177 height 16
type input "672"
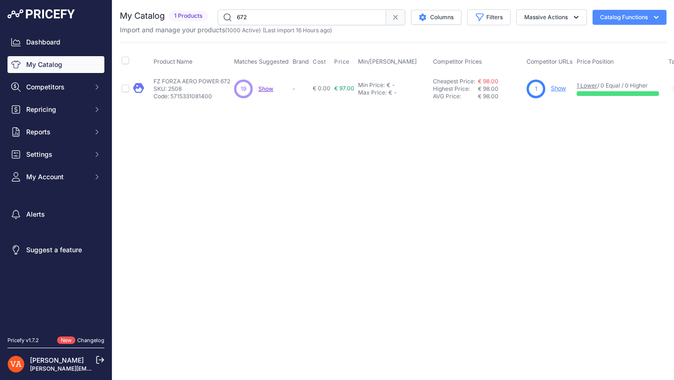
click at [557, 89] on link "Show" at bounding box center [558, 88] width 15 height 7
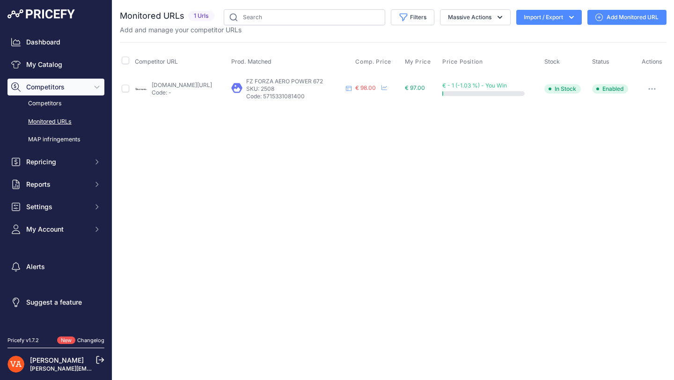
click at [623, 17] on link "Add Monitored URL" at bounding box center [627, 17] width 79 height 15
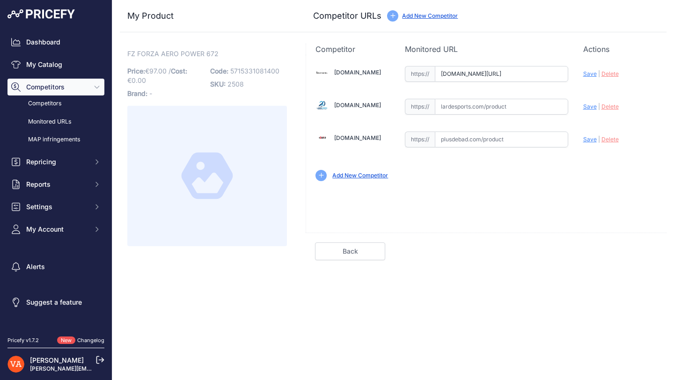
click at [490, 71] on input "badmania.fr/badminton-aero-power-672-107fp2587.html?prirule_jdsnikfkfjsd=10273" at bounding box center [501, 74] width 133 height 16
paste input "https://badmania.fr/badminton-aero-power-672-107fp2587.html"
click at [593, 77] on span "Save" at bounding box center [591, 73] width 14 height 7
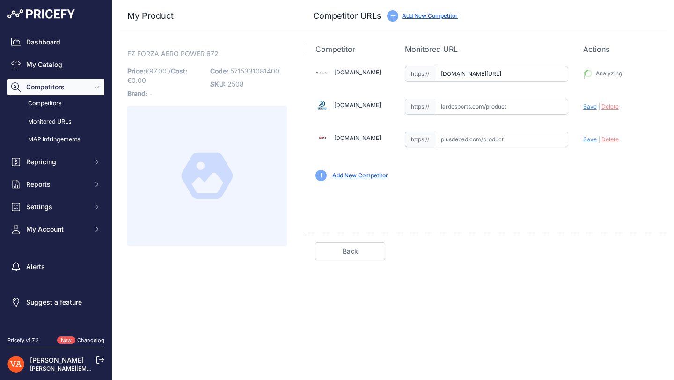
type input "https://badmania.fr/badminton-aero-power-672-107fp2587.html?prirule_jdsnikfkfjs…"
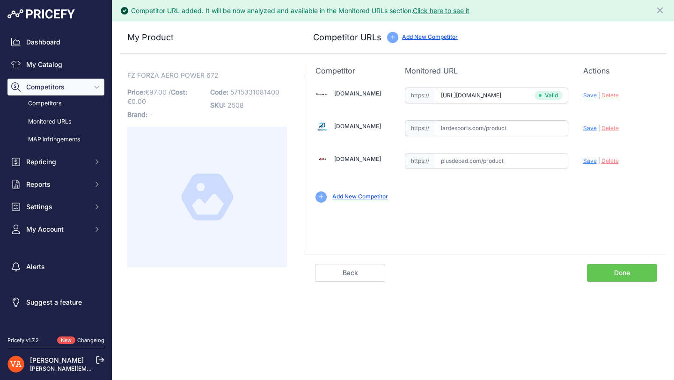
click at [630, 268] on link "Done" at bounding box center [622, 273] width 70 height 18
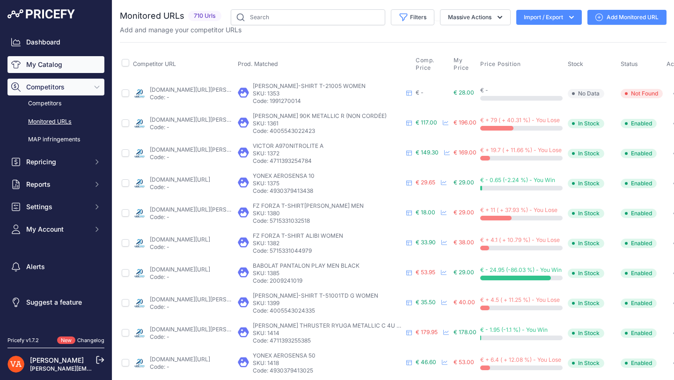
click at [63, 60] on link "My Catalog" at bounding box center [55, 64] width 97 height 17
click at [285, 20] on input "text" at bounding box center [308, 17] width 155 height 16
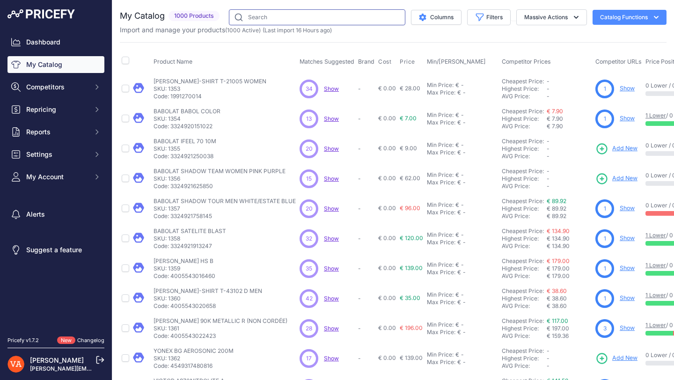
click at [285, 20] on input "text" at bounding box center [317, 17] width 177 height 16
type input "TI-X7"
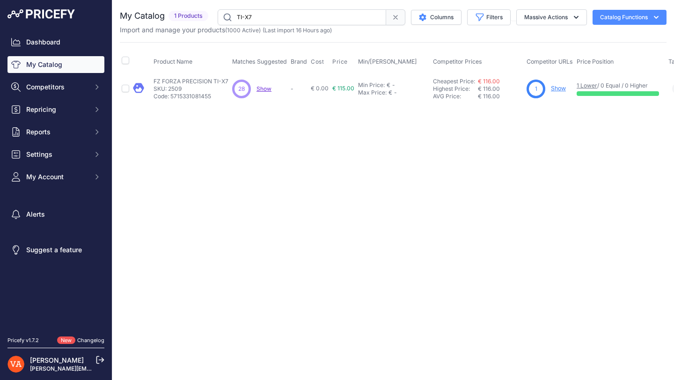
click at [557, 89] on link "Show" at bounding box center [558, 88] width 15 height 7
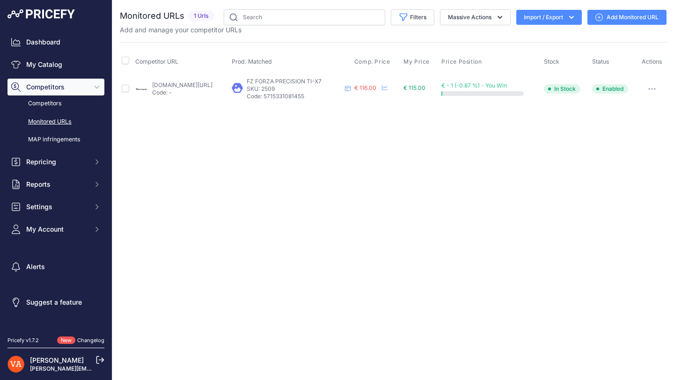
click at [629, 23] on link "Add Monitored URL" at bounding box center [627, 17] width 79 height 15
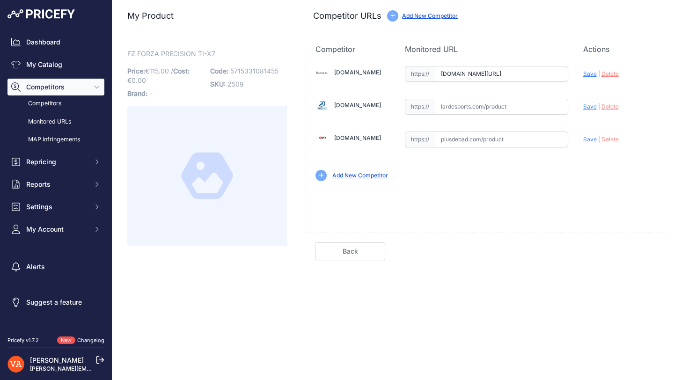
click at [503, 77] on input "badmania.fr/badminton-precision-ti-x7-107fp2589.html?prirule_jdsnikfkfjsd=10273" at bounding box center [501, 74] width 133 height 16
paste input "https://badmania.fr/badminton-precision-ti-x7-107fp2589.html"
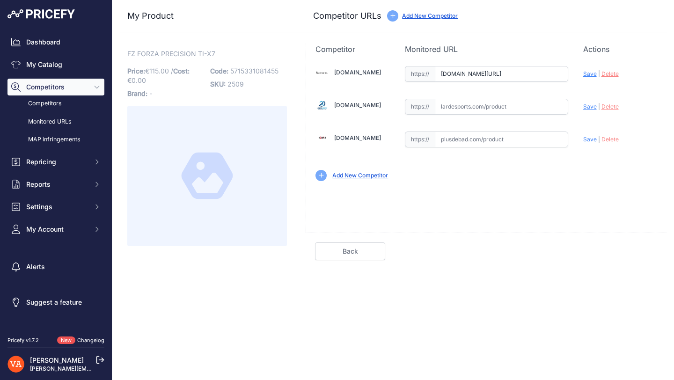
click at [588, 72] on span "Save" at bounding box center [591, 73] width 14 height 7
type input "https://badmania.fr/badminton-precision-ti-x7-107fp2589.html?prirule_jdsnikfkfj…"
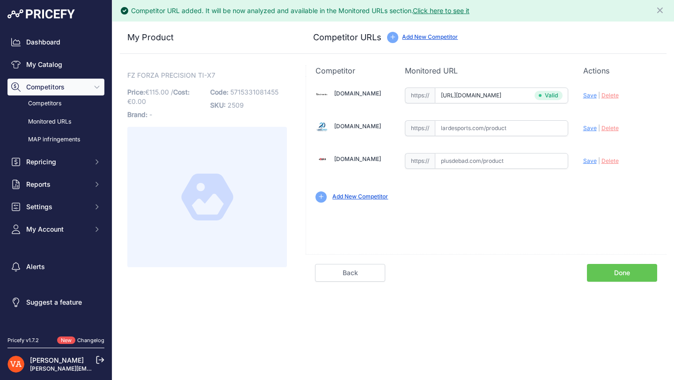
click at [633, 273] on link "Done" at bounding box center [622, 273] width 70 height 18
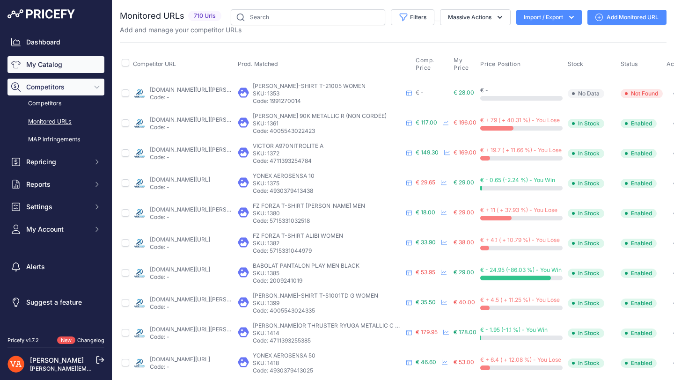
click at [87, 64] on link "My Catalog" at bounding box center [55, 64] width 97 height 17
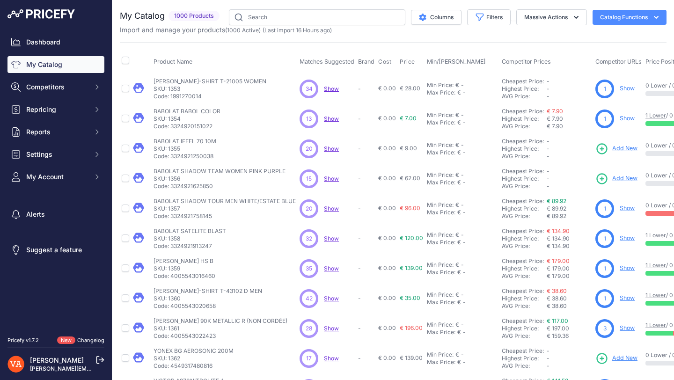
click at [301, 15] on input "text" at bounding box center [317, 17] width 177 height 16
type input "ti-X5"
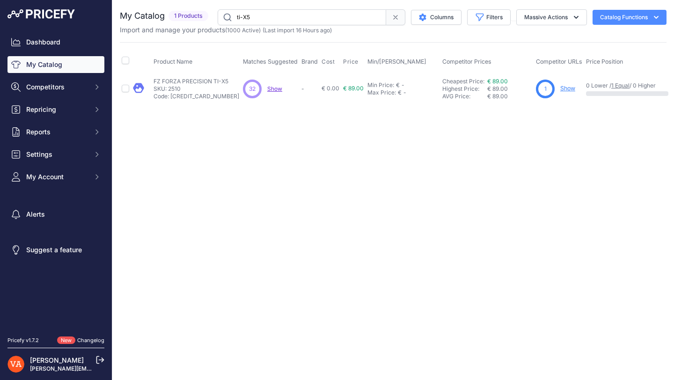
click at [561, 87] on link "Show" at bounding box center [568, 88] width 15 height 7
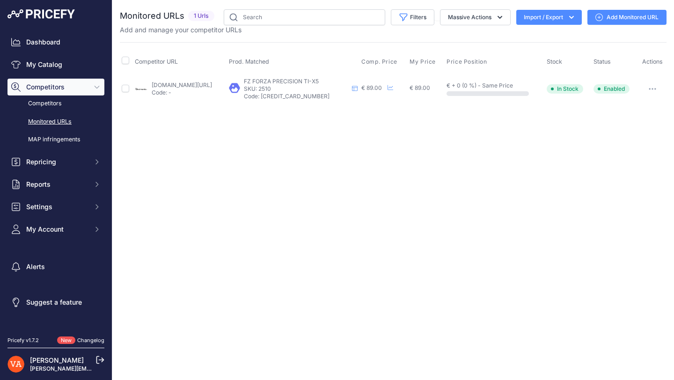
click at [626, 18] on link "Add Monitored URL" at bounding box center [627, 17] width 79 height 15
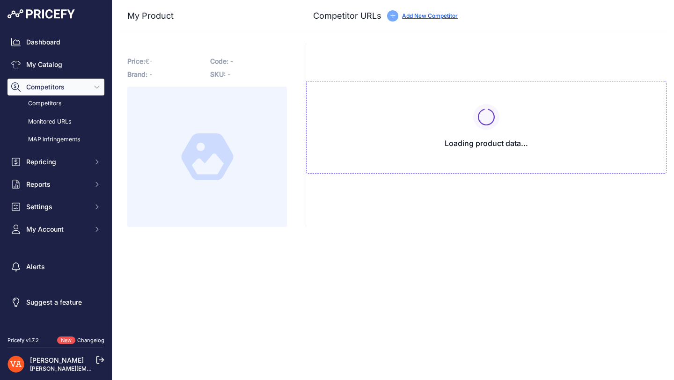
type input "[DOMAIN_NAME][URL]"
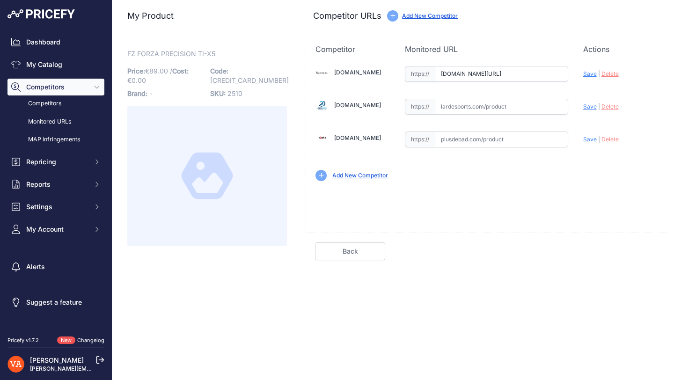
click at [540, 102] on input "text" at bounding box center [501, 107] width 133 height 16
paste input "[URL][DOMAIN_NAME]"
click at [586, 108] on span "Save" at bounding box center [591, 106] width 14 height 7
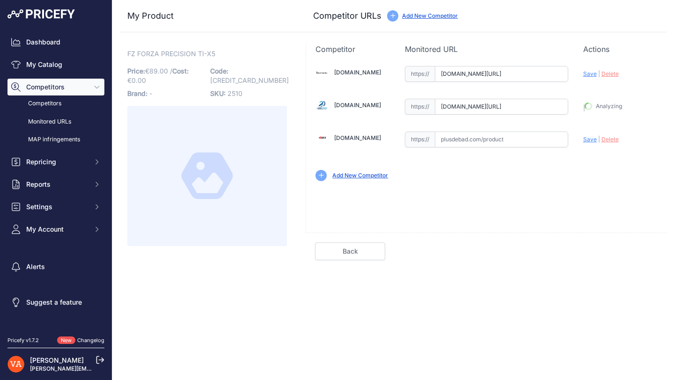
type input "https://www.lardesports.com/badminton/raquettes/raquettes-senior/raquette-de-ba…"
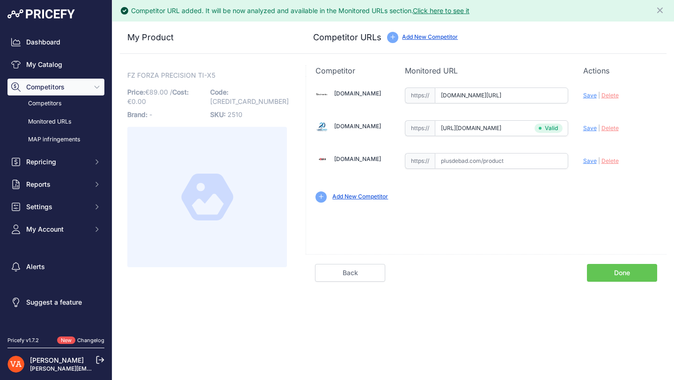
drag, startPoint x: 589, startPoint y: 96, endPoint x: 579, endPoint y: 95, distance: 10.4
click at [589, 96] on span "Save" at bounding box center [591, 95] width 14 height 7
type input "https://badmania.fr/badminton-precision-ti-x5-107fp2590.html?prirule_jdsnikfkfj…"
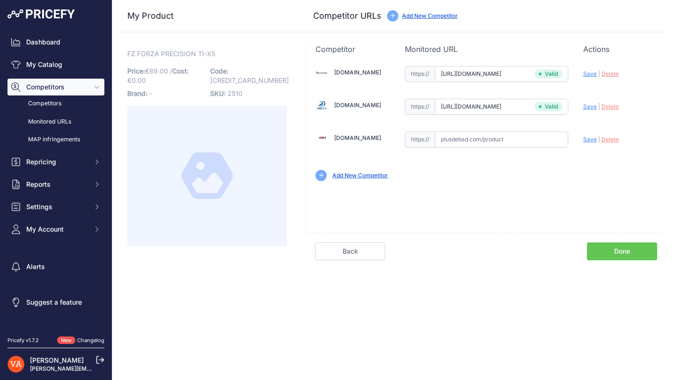
click at [598, 246] on link "Done" at bounding box center [622, 252] width 70 height 18
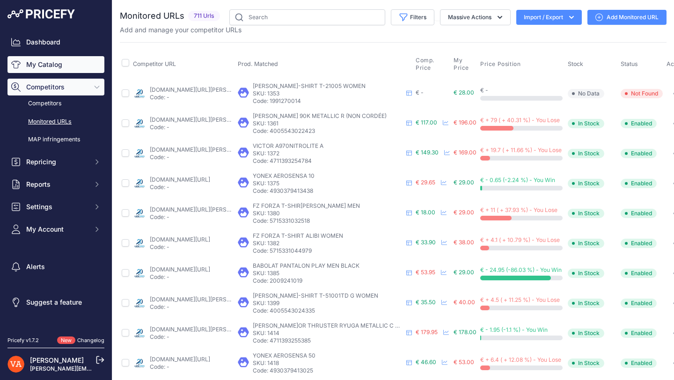
click at [44, 65] on link "My Catalog" at bounding box center [55, 64] width 97 height 17
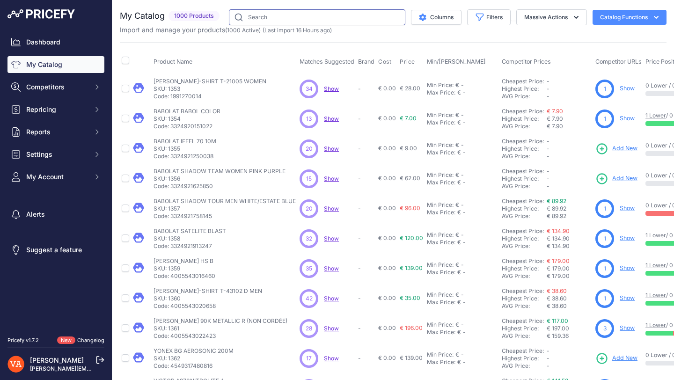
click at [298, 17] on input "text" at bounding box center [317, 17] width 177 height 16
type input "volt pro"
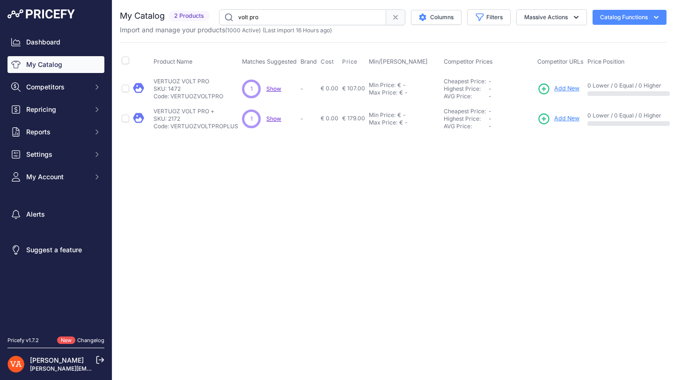
click at [555, 114] on span "Add New" at bounding box center [567, 118] width 25 height 9
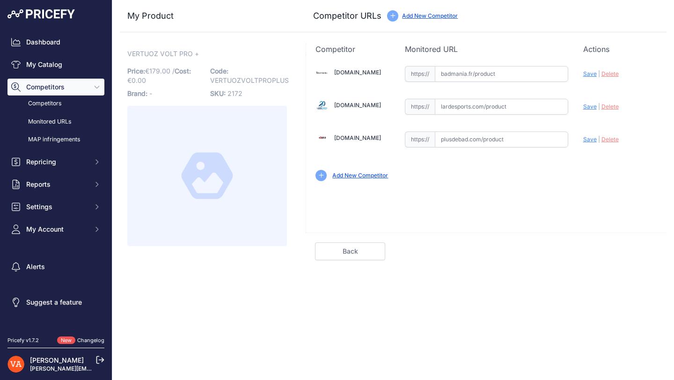
click at [477, 142] on input "text" at bounding box center [501, 140] width 133 height 16
paste input "https://www.plusdebad.com/raquette-badminton/36563-vertuoz-volt-pro"
click at [591, 140] on span "Save" at bounding box center [591, 139] width 14 height 7
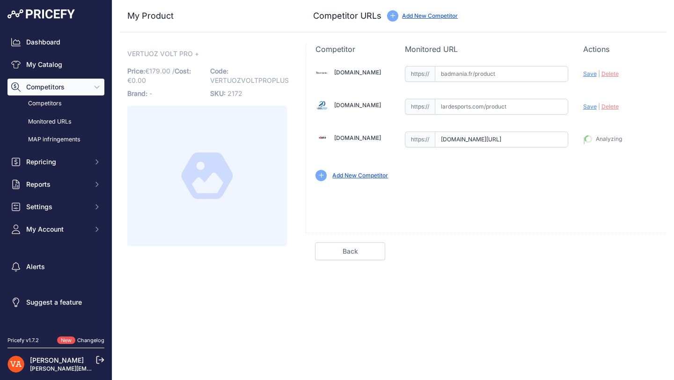
type input "https://www.plusdebad.com/raquette-badminton/36563-vertuoz-volt-pro?prirule_jds…"
click at [621, 255] on link "Done" at bounding box center [622, 252] width 70 height 18
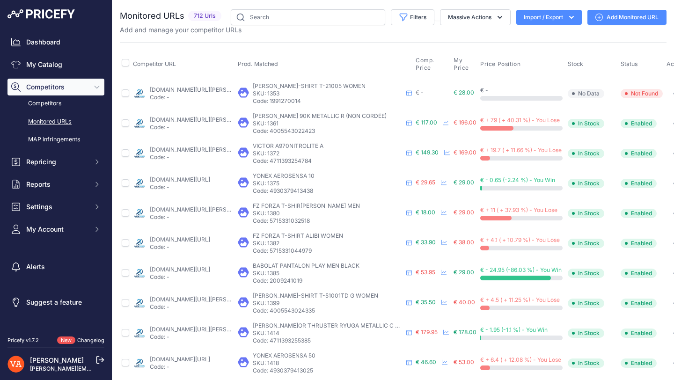
click at [61, 62] on link "My Catalog" at bounding box center [55, 64] width 97 height 17
